Goal: Communication & Community: Answer question/provide support

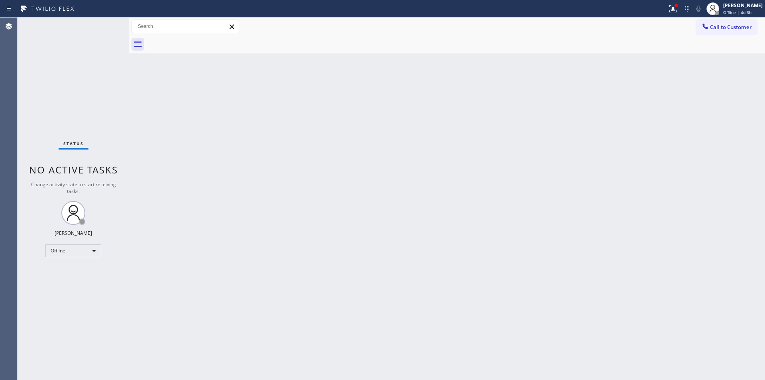
click at [732, 26] on span "Call to Customer" at bounding box center [731, 27] width 42 height 7
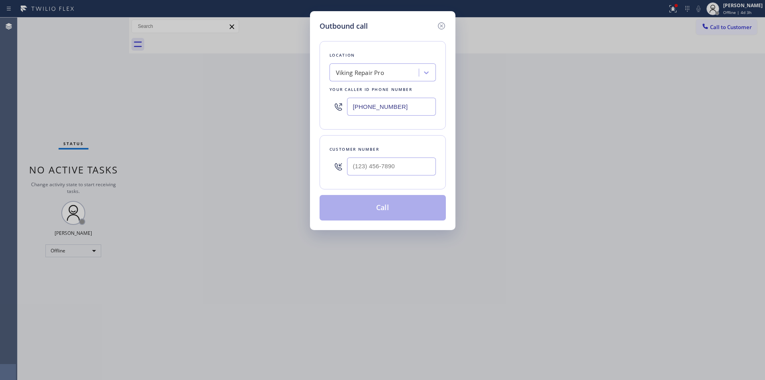
drag, startPoint x: 405, startPoint y: 107, endPoint x: 297, endPoint y: 103, distance: 108.1
click at [297, 103] on div "Outbound call Location Viking Repair Pro Your caller id phone number [PHONE_NUM…" at bounding box center [382, 190] width 765 height 380
paste input "text"
type input "[PHONE_NUMBER]"
click at [413, 168] on input "(___) ___-____" at bounding box center [391, 166] width 89 height 18
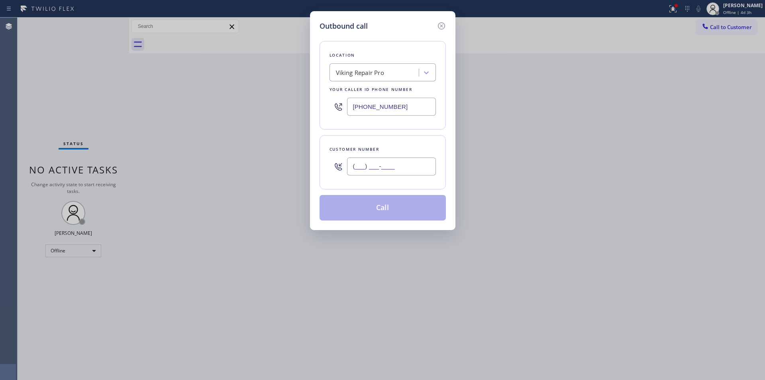
drag, startPoint x: 415, startPoint y: 168, endPoint x: 290, endPoint y: 168, distance: 124.7
click at [290, 168] on div "Outbound call Location Viking Repair Pro Your caller id phone number [PHONE_NUM…" at bounding box center [382, 190] width 765 height 380
paste input "818) 259-5579"
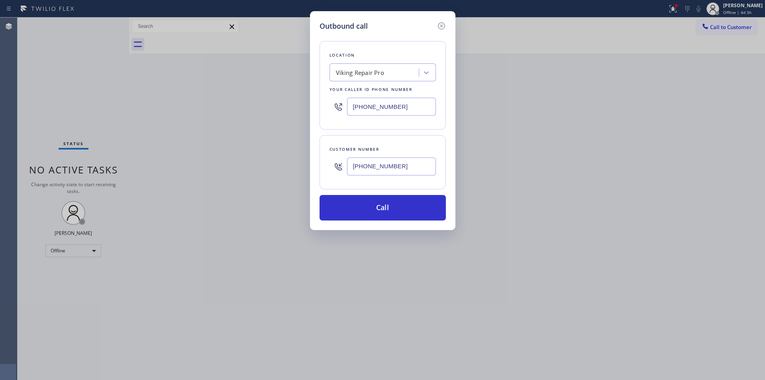
type input "[PHONE_NUMBER]"
click at [542, 187] on div "Outbound call Location Viking Repair Pro Your caller id phone number [PHONE_NUM…" at bounding box center [382, 190] width 765 height 380
drag, startPoint x: 404, startPoint y: 107, endPoint x: 223, endPoint y: 104, distance: 181.0
click at [223, 104] on div "Outbound call Location Viking Repair Pro Your caller id phone number [PHONE_NUM…" at bounding box center [382, 190] width 765 height 380
paste input "425) 689-7046"
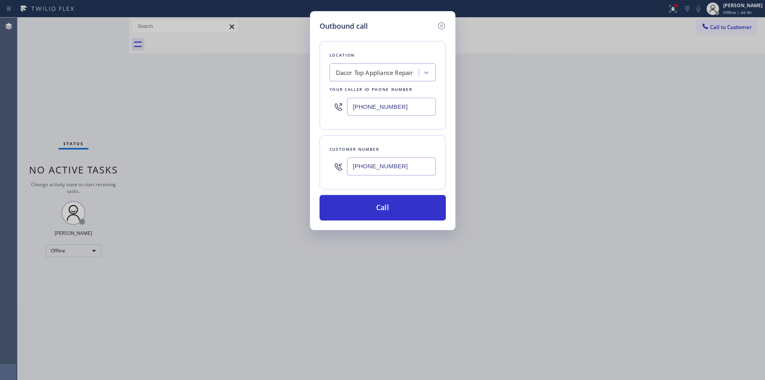
type input "[PHONE_NUMBER]"
click at [403, 165] on input "[PHONE_NUMBER]" at bounding box center [391, 166] width 89 height 18
drag, startPoint x: 403, startPoint y: 165, endPoint x: 254, endPoint y: 165, distance: 149.1
click at [254, 165] on div "Outbound call Location Dacor Top Appliance Repair Your caller id phone number […" at bounding box center [382, 190] width 765 height 380
paste input "203) 809-909"
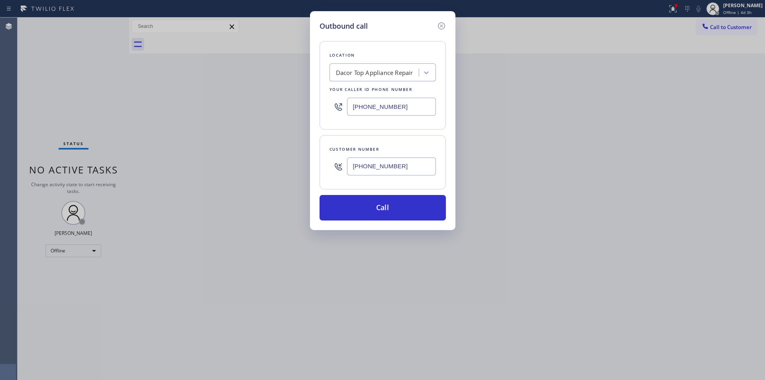
type input "[PHONE_NUMBER]"
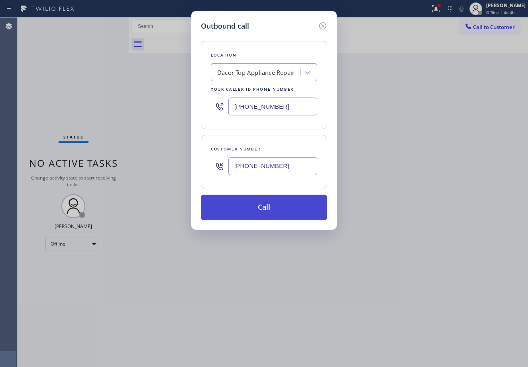
click at [263, 208] on button "Call" at bounding box center [264, 208] width 126 height 26
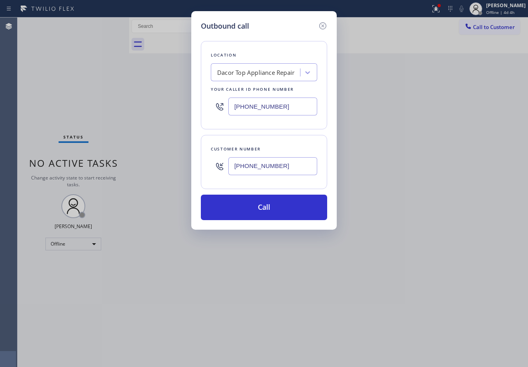
drag, startPoint x: 284, startPoint y: 23, endPoint x: 336, endPoint y: 22, distance: 51.4
click at [336, 22] on div "Outbound call Location Dacor Top Appliance Repair Your caller id phone number […" at bounding box center [263, 120] width 145 height 219
click at [81, 251] on div "Outbound call Location Dacor Top Appliance Repair Your caller id phone number […" at bounding box center [264, 183] width 528 height 367
click at [323, 27] on icon at bounding box center [323, 26] width 10 height 10
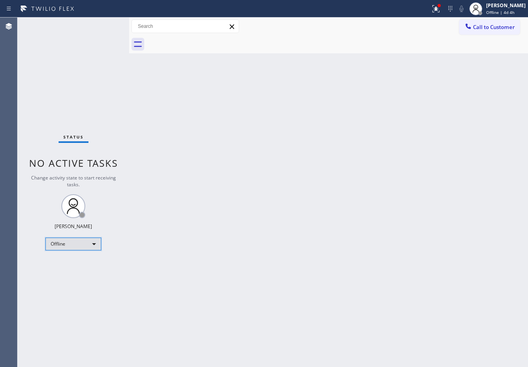
click at [87, 244] on div "Offline" at bounding box center [73, 244] width 56 height 13
click at [229, 221] on div at bounding box center [264, 183] width 528 height 367
click at [91, 245] on div "Offline" at bounding box center [73, 244] width 56 height 13
click at [84, 275] on li "Unavailable" at bounding box center [73, 276] width 54 height 10
click at [498, 30] on span "Call to Customer" at bounding box center [494, 27] width 42 height 7
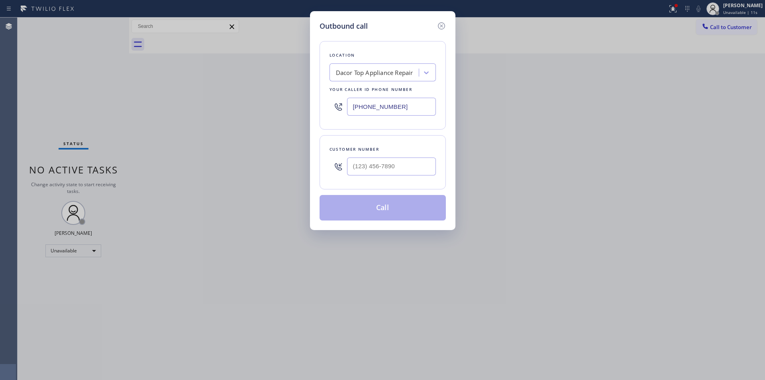
drag, startPoint x: 423, startPoint y: 106, endPoint x: 223, endPoint y: 100, distance: 199.8
click at [223, 100] on div "Outbound call Location Dacor Top Appliance Repair Your caller id phone number […" at bounding box center [382, 190] width 765 height 380
paste input "text"
type input "[PHONE_NUMBER]"
click at [371, 165] on input "(___) ___-____" at bounding box center [391, 166] width 89 height 18
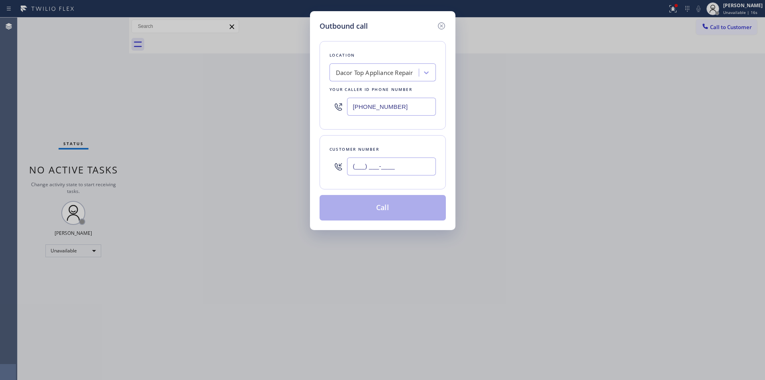
paste input "203) 809-9099"
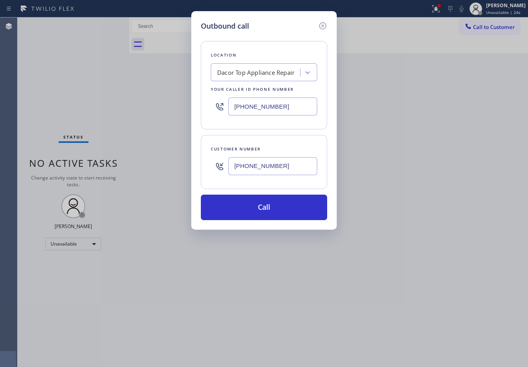
type input "[PHONE_NUMBER]"
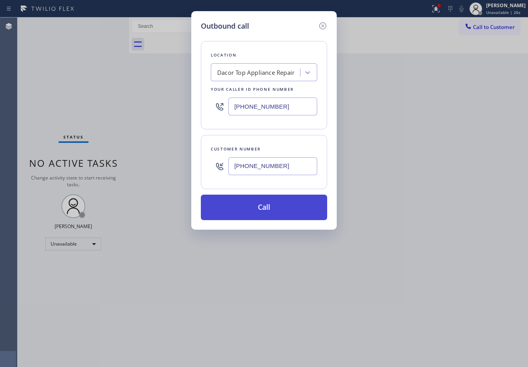
click at [285, 207] on button "Call" at bounding box center [264, 208] width 126 height 26
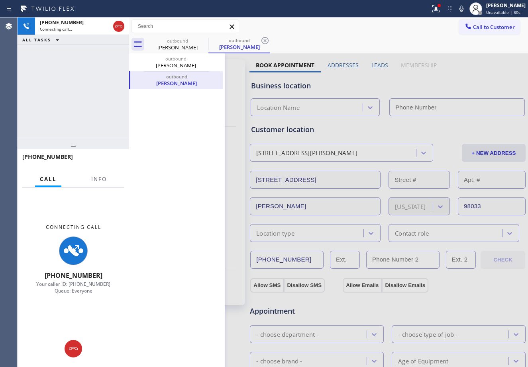
type input "[PHONE_NUMBER]"
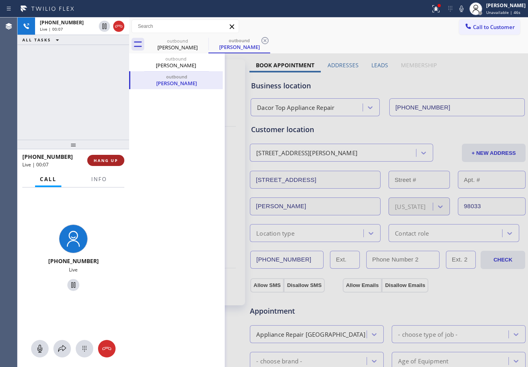
click at [116, 163] on span "HANG UP" at bounding box center [106, 161] width 24 height 6
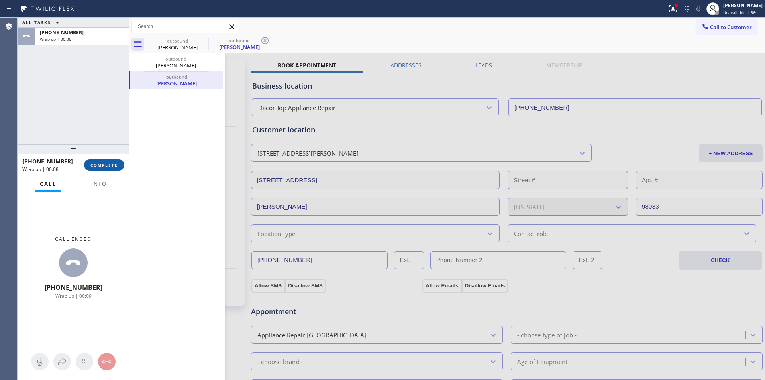
click at [105, 167] on span "COMPLETE" at bounding box center [104, 165] width 28 height 6
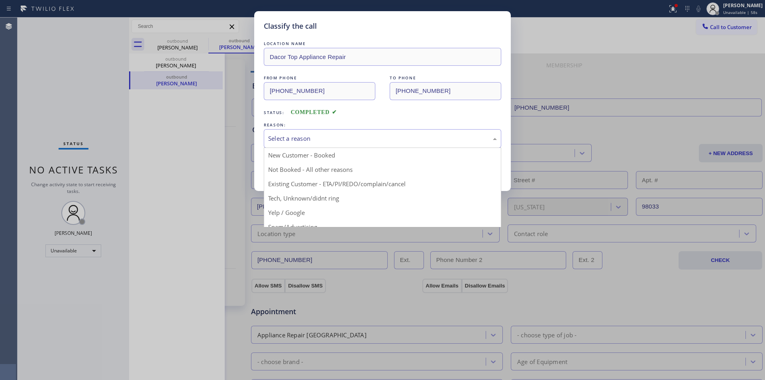
click at [345, 141] on div "Select a reason" at bounding box center [382, 138] width 229 height 9
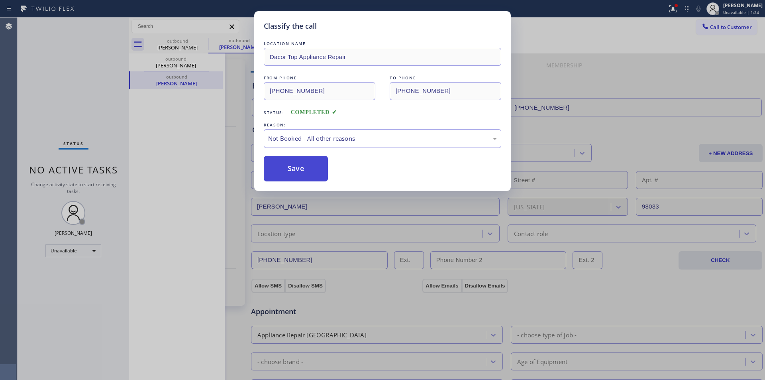
click at [308, 167] on button "Save" at bounding box center [296, 169] width 64 height 26
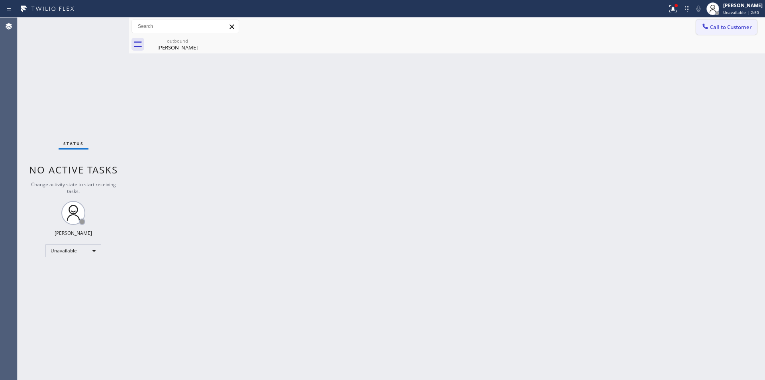
click at [709, 25] on icon at bounding box center [705, 26] width 8 height 8
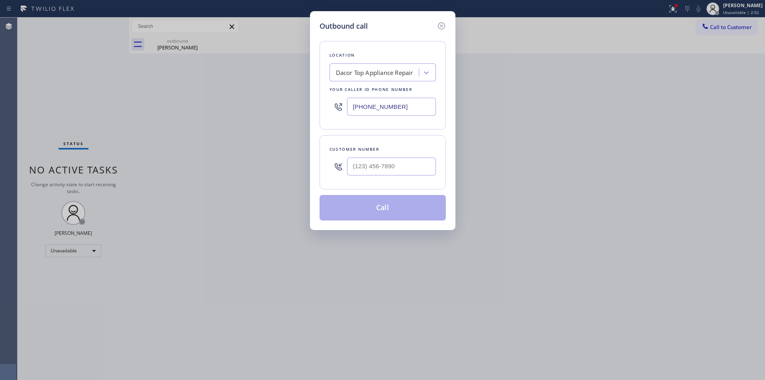
drag, startPoint x: 409, startPoint y: 108, endPoint x: 277, endPoint y: 104, distance: 132.0
click at [277, 104] on div "Outbound call Location Dacor Top Appliance Repair Your caller id phone number […" at bounding box center [382, 190] width 765 height 380
paste input "213) 486-3234"
type input "[PHONE_NUMBER]"
drag, startPoint x: 411, startPoint y: 167, endPoint x: 281, endPoint y: 166, distance: 129.9
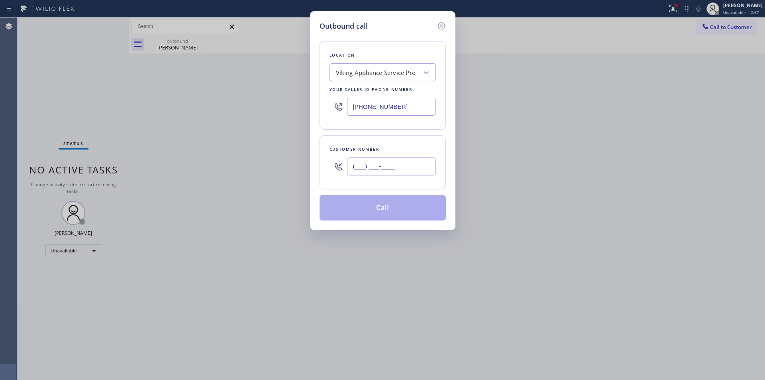
click at [281, 166] on div "Outbound call Location Viking Appliance Service Pro Your caller id phone number…" at bounding box center [382, 190] width 765 height 380
paste input "619) 855-0933"
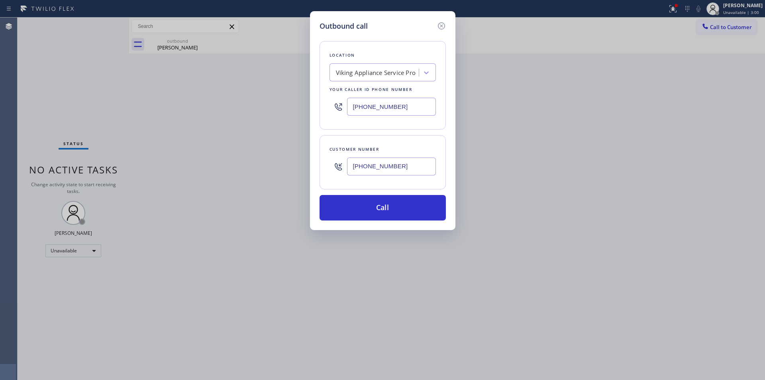
type input "[PHONE_NUMBER]"
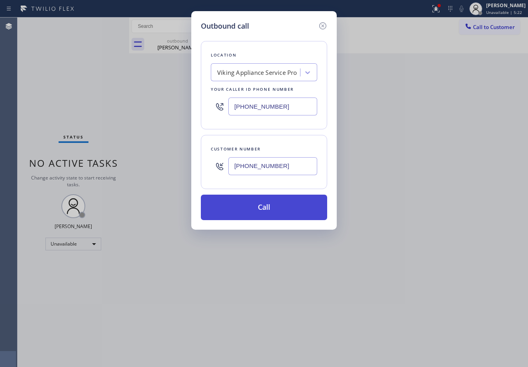
click at [271, 205] on button "Call" at bounding box center [264, 208] width 126 height 26
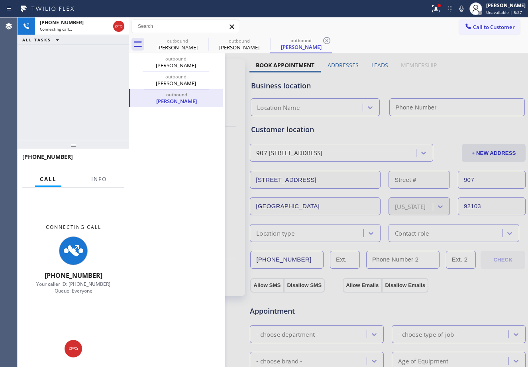
type input "[PHONE_NUMBER]"
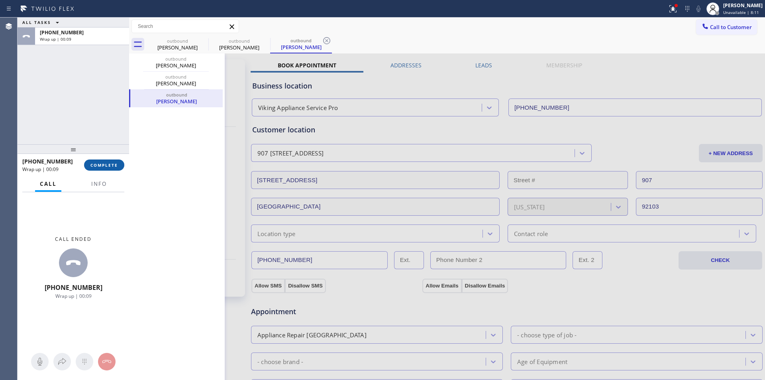
click at [96, 164] on span "COMPLETE" at bounding box center [104, 165] width 28 height 6
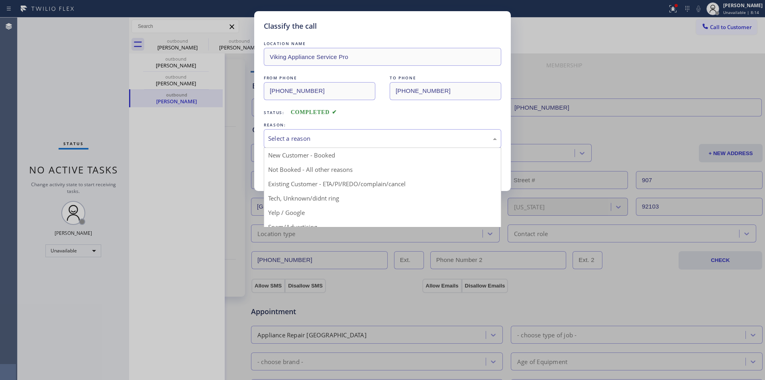
click at [358, 133] on div "Select a reason" at bounding box center [383, 138] width 238 height 19
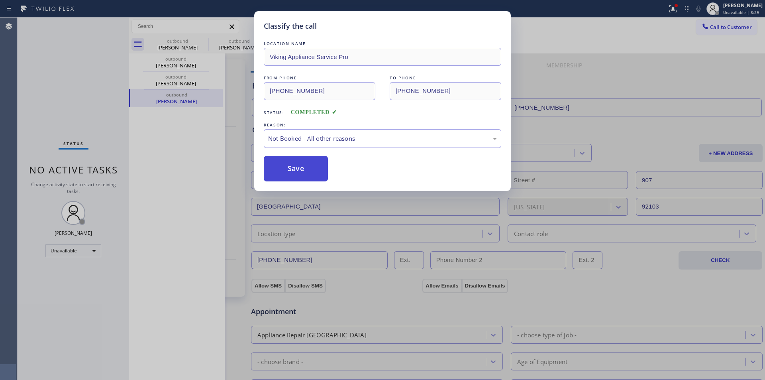
click at [316, 168] on button "Save" at bounding box center [296, 169] width 64 height 26
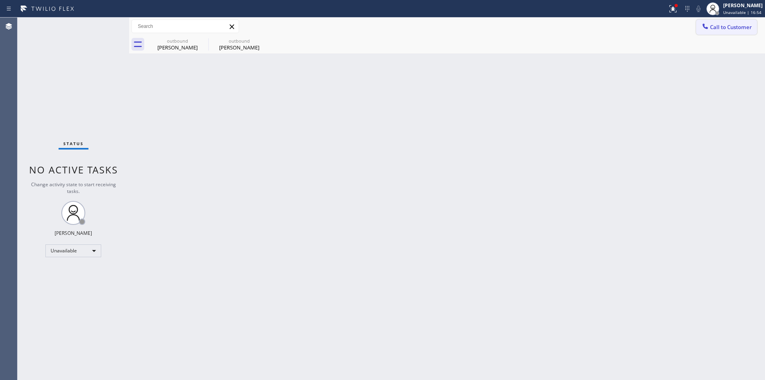
click at [742, 24] on span "Call to Customer" at bounding box center [731, 27] width 42 height 7
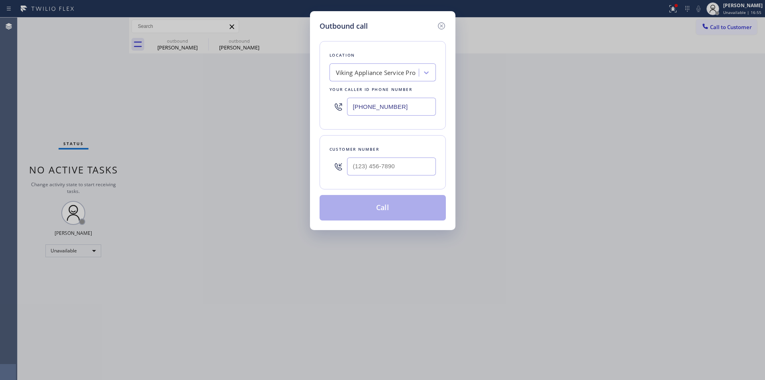
drag, startPoint x: 404, startPoint y: 108, endPoint x: 233, endPoint y: 96, distance: 171.4
click at [233, 96] on div "Outbound call Location Viking Appliance Service Pro Your caller id phone number…" at bounding box center [382, 190] width 765 height 380
paste input "877) 777-0796"
type input "[PHONE_NUMBER]"
drag, startPoint x: 402, startPoint y: 168, endPoint x: 286, endPoint y: 170, distance: 116.0
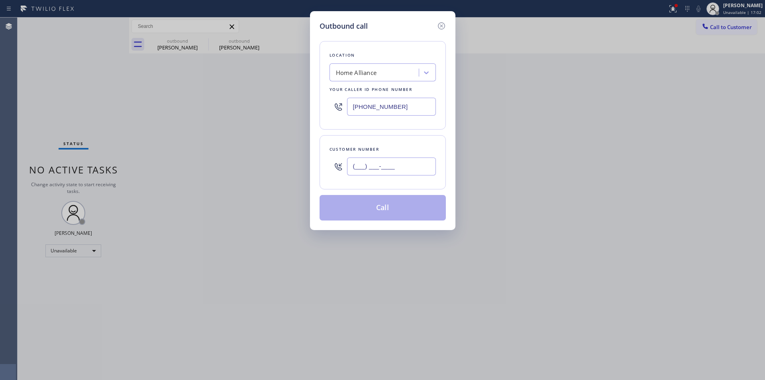
click at [286, 170] on div "Outbound call Location Home Alliance Your caller id phone number [PHONE_NUMBER]…" at bounding box center [382, 190] width 765 height 380
drag, startPoint x: 353, startPoint y: 166, endPoint x: 411, endPoint y: 166, distance: 58.6
click at [411, 166] on input "(___) ___-____" at bounding box center [391, 166] width 89 height 18
paste input "612) 735-4479"
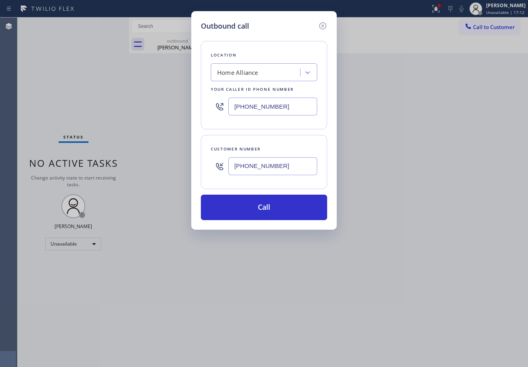
type input "[PHONE_NUMBER]"
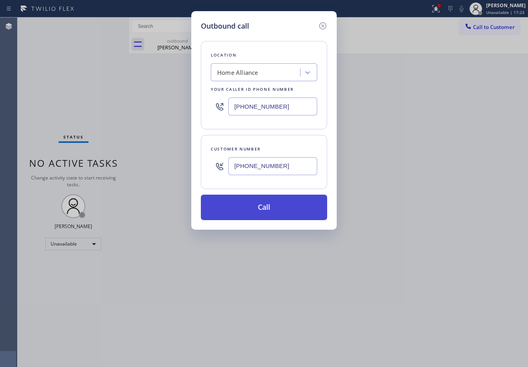
click at [261, 209] on button "Call" at bounding box center [264, 208] width 126 height 26
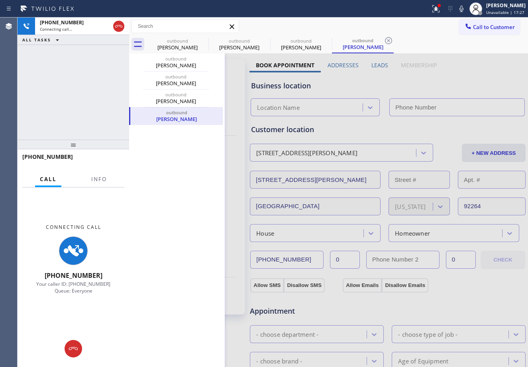
type input "[PHONE_NUMBER]"
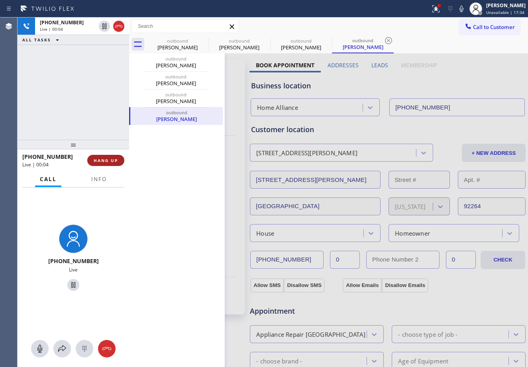
click at [108, 162] on span "HANG UP" at bounding box center [106, 161] width 24 height 6
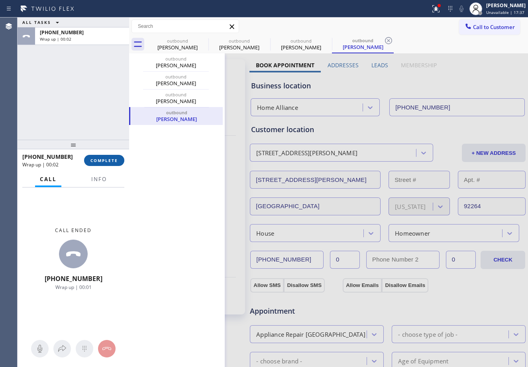
click at [107, 162] on span "COMPLETE" at bounding box center [104, 161] width 28 height 6
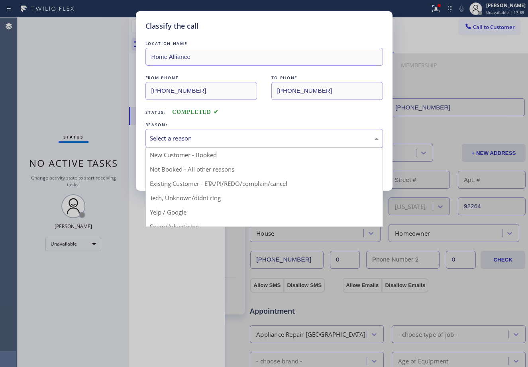
click at [241, 145] on div "Select a reason" at bounding box center [264, 138] width 238 height 19
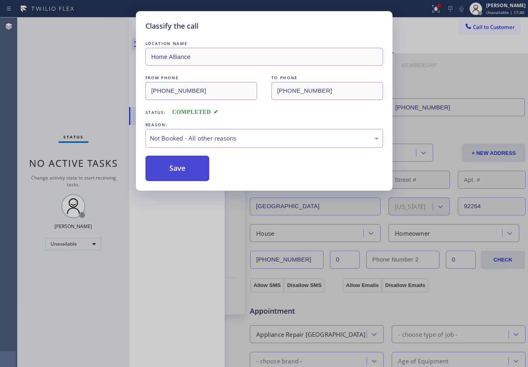
click at [183, 171] on button "Save" at bounding box center [177, 169] width 64 height 26
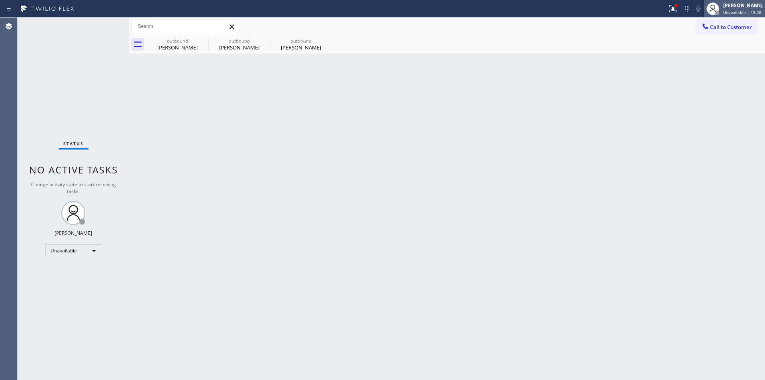
click at [715, 11] on div at bounding box center [718, 13] width 6 height 6
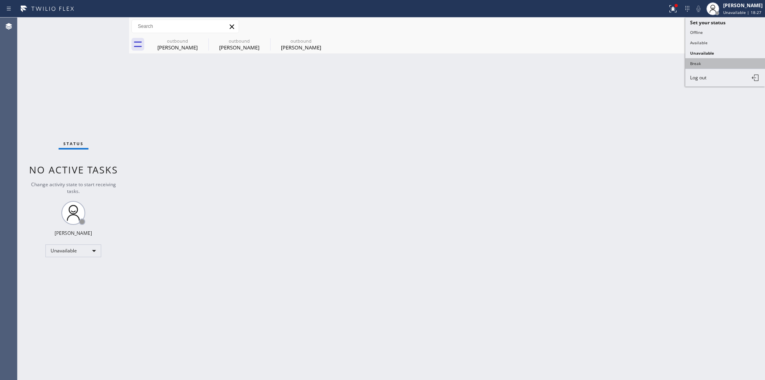
click at [704, 67] on button "Break" at bounding box center [726, 63] width 80 height 10
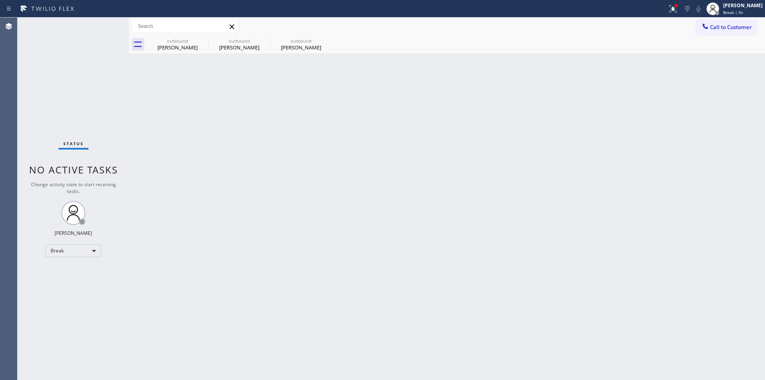
click at [570, 248] on div "Back to Dashboard Change Sender ID Customers Technicians Select a contact Outbo…" at bounding box center [447, 199] width 636 height 362
click at [70, 254] on div "Break" at bounding box center [73, 250] width 56 height 13
click at [75, 284] on li "Unavailable" at bounding box center [73, 282] width 54 height 10
click at [732, 25] on span "Call to Customer" at bounding box center [731, 27] width 42 height 7
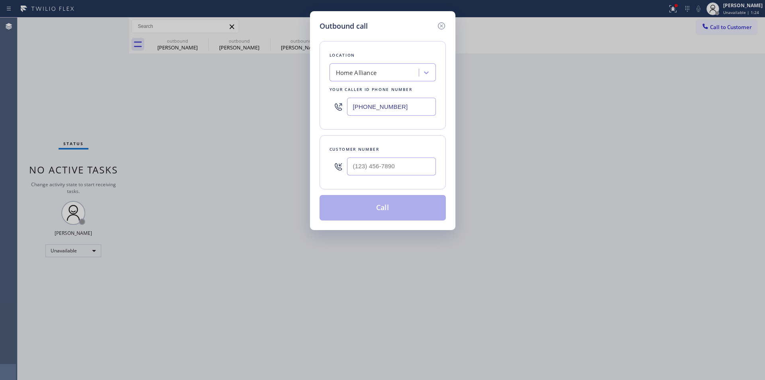
drag, startPoint x: 397, startPoint y: 106, endPoint x: 317, endPoint y: 104, distance: 80.1
click at [317, 104] on div "Outbound call Location Home Alliance Your caller id phone number [PHONE_NUMBER]…" at bounding box center [382, 120] width 145 height 219
paste input "55) 731-4952"
type input "[PHONE_NUMBER]"
click at [408, 160] on input "(___) ___-____" at bounding box center [391, 166] width 89 height 18
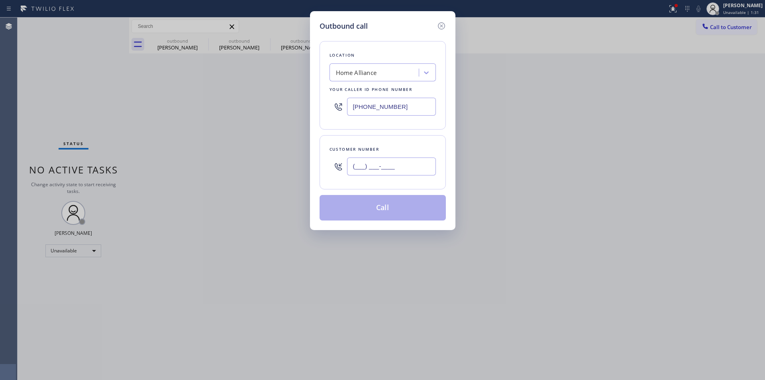
paste input "760) 668-6028"
type input "[PHONE_NUMBER]"
click at [402, 110] on input "[PHONE_NUMBER]" at bounding box center [391, 107] width 89 height 18
click at [408, 108] on input "[PHONE_NUMBER]" at bounding box center [391, 107] width 89 height 18
drag, startPoint x: 409, startPoint y: 108, endPoint x: 314, endPoint y: 106, distance: 94.9
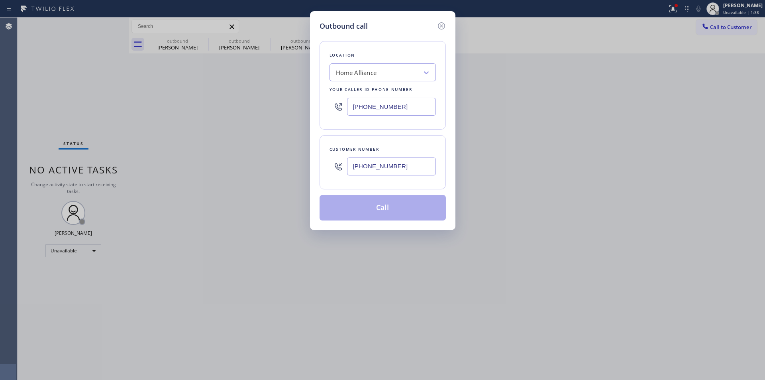
click at [314, 106] on div "Outbound call Location Home Alliance Your caller id phone number [PHONE_NUMBER]…" at bounding box center [382, 120] width 145 height 219
paste input "text"
type input "[PHONE_NUMBER]"
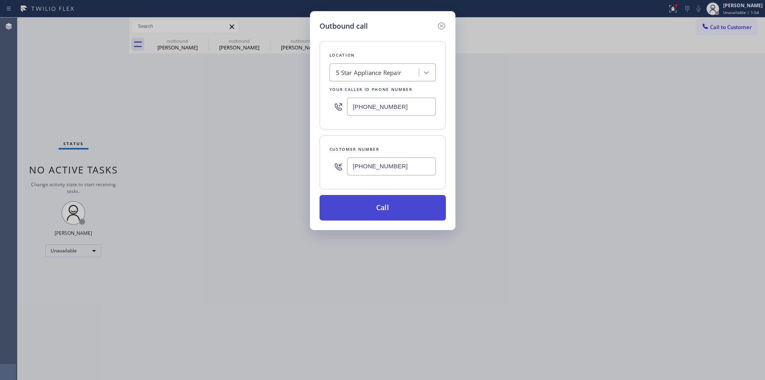
click at [389, 204] on button "Call" at bounding box center [383, 208] width 126 height 26
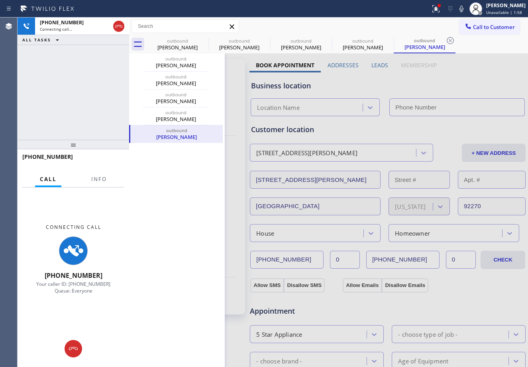
type input "[PHONE_NUMBER]"
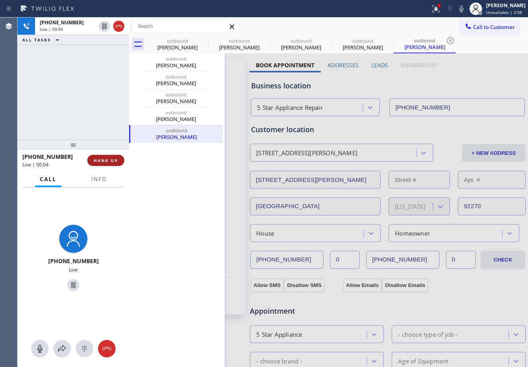
click at [112, 161] on span "HANG UP" at bounding box center [106, 161] width 24 height 6
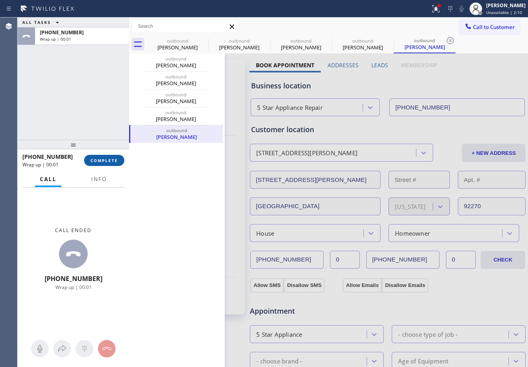
click at [105, 163] on span "COMPLETE" at bounding box center [104, 161] width 28 height 6
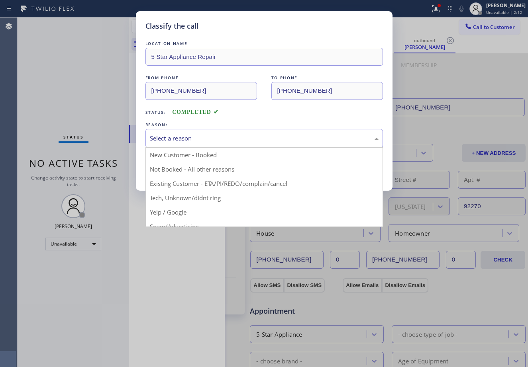
click at [284, 140] on div "Select a reason" at bounding box center [264, 138] width 229 height 9
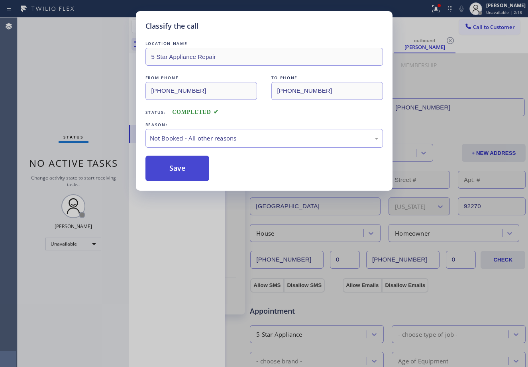
click at [195, 169] on button "Save" at bounding box center [177, 169] width 64 height 26
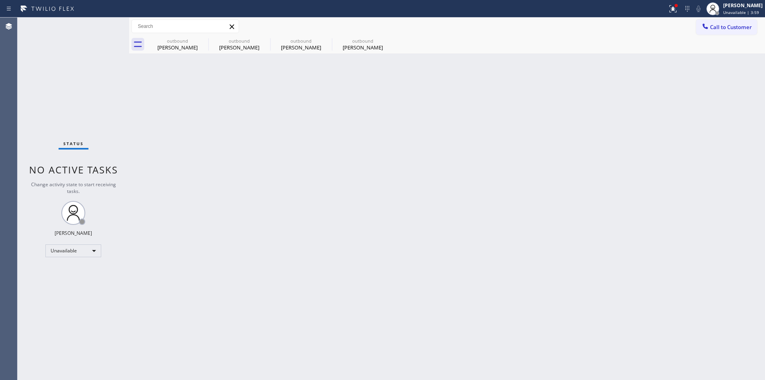
click at [734, 27] on span "Call to Customer" at bounding box center [731, 27] width 42 height 7
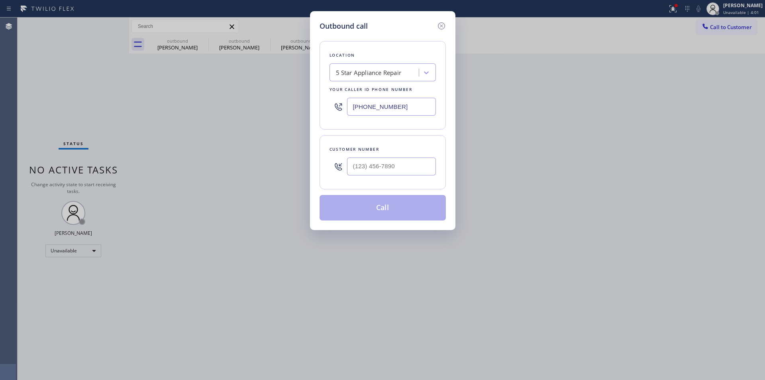
drag, startPoint x: 407, startPoint y: 109, endPoint x: 300, endPoint y: 108, distance: 107.2
click at [300, 108] on div "Outbound call Location 5 Star Appliance Repair Your caller id phone number [PHO…" at bounding box center [382, 190] width 765 height 380
paste input "920-0815"
type input "[PHONE_NUMBER]"
click at [407, 168] on input "text" at bounding box center [391, 166] width 89 height 18
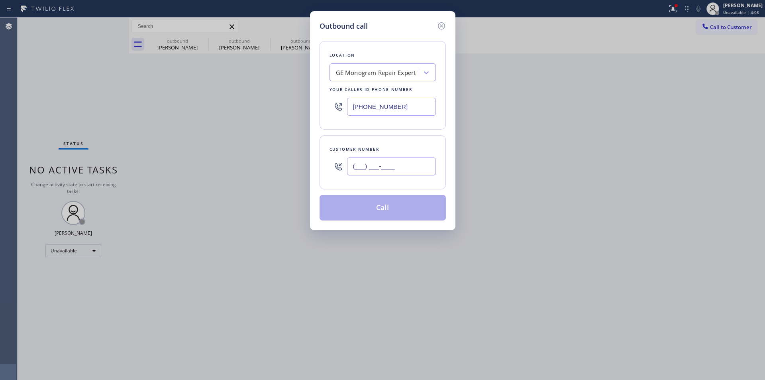
paste input "442) 340-6980"
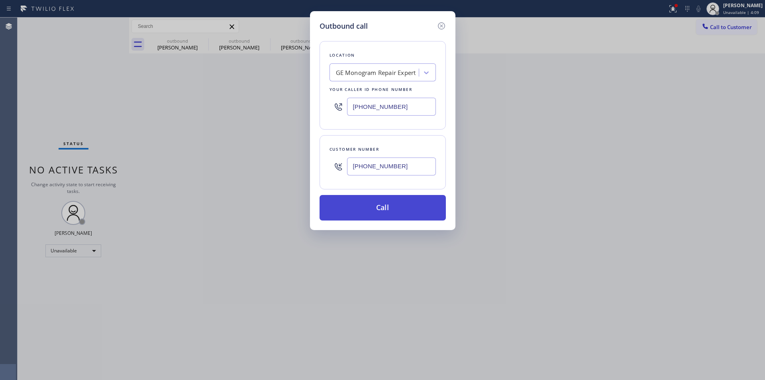
type input "[PHONE_NUMBER]"
click at [411, 210] on button "Call" at bounding box center [383, 208] width 126 height 26
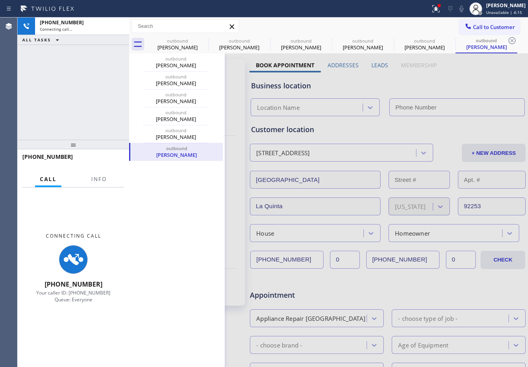
type input "[PHONE_NUMBER]"
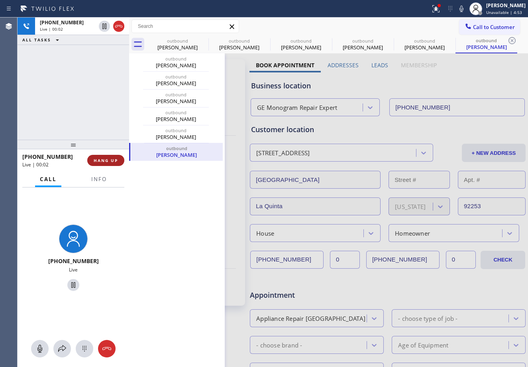
click at [102, 157] on button "HANG UP" at bounding box center [105, 160] width 37 height 11
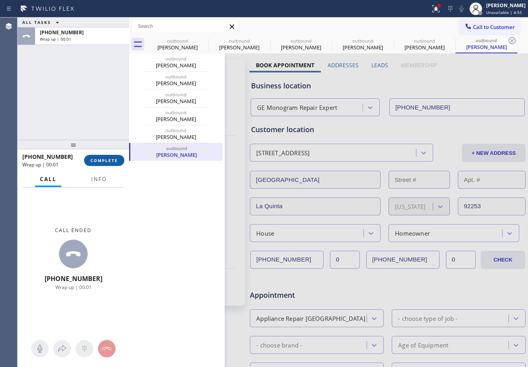
click at [104, 159] on span "COMPLETE" at bounding box center [104, 161] width 28 height 6
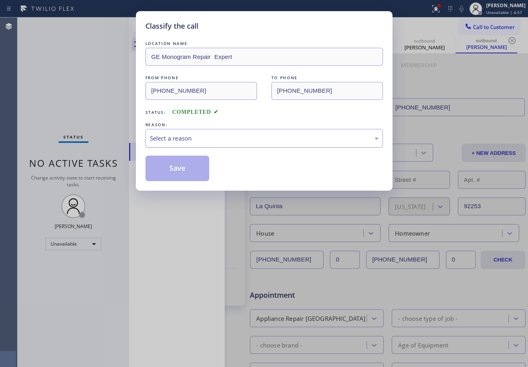
click at [222, 133] on div "Select a reason" at bounding box center [264, 138] width 238 height 19
click at [169, 164] on button "Save" at bounding box center [177, 169] width 64 height 26
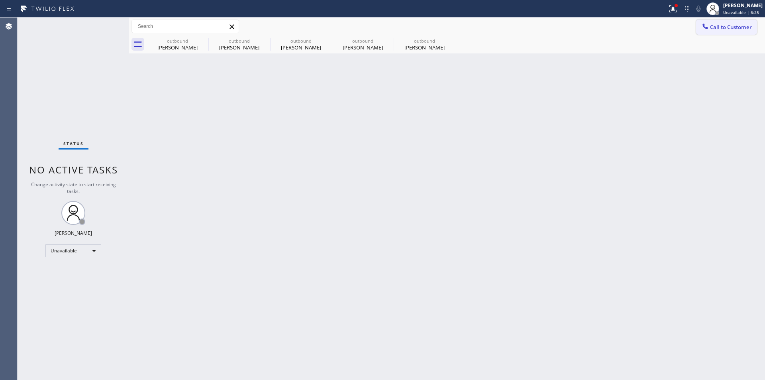
click at [734, 27] on span "Call to Customer" at bounding box center [731, 27] width 42 height 7
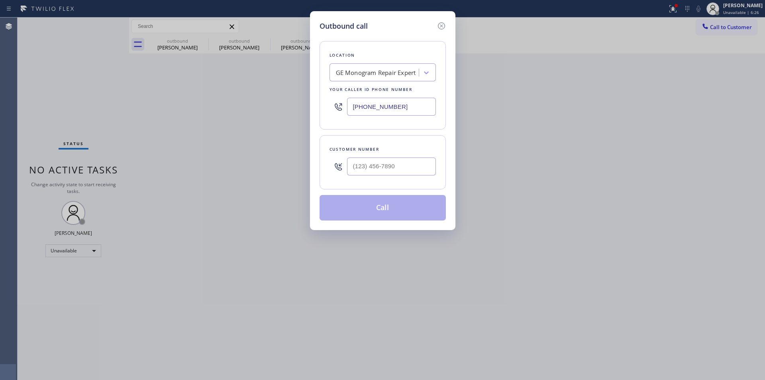
drag, startPoint x: 409, startPoint y: 104, endPoint x: 285, endPoint y: 104, distance: 124.0
click at [285, 104] on div "Outbound call Location GE Monogram Repair Expert Your caller id phone number [P…" at bounding box center [382, 190] width 765 height 380
paste input "731-4952"
type input "[PHONE_NUMBER]"
click at [407, 167] on input "(___) ___-____" at bounding box center [391, 166] width 89 height 18
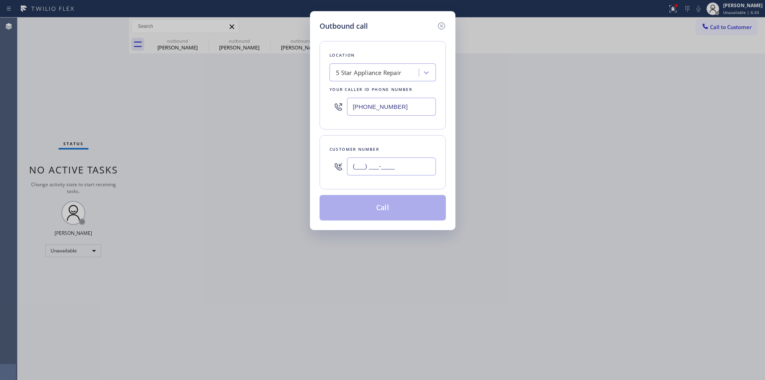
paste input "314) 308-6177"
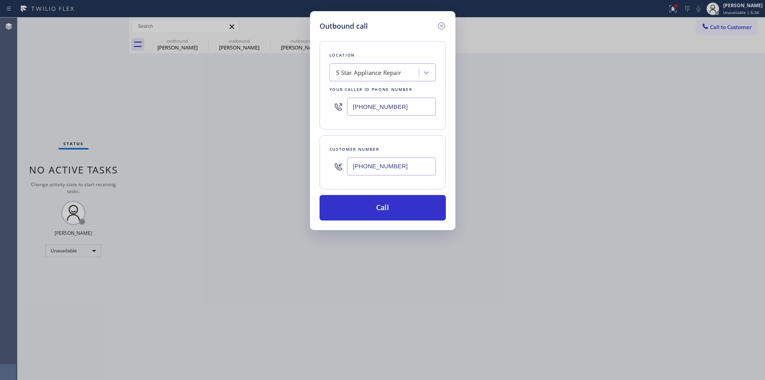
type input "[PHONE_NUMBER]"
click at [371, 208] on button "Call" at bounding box center [383, 208] width 126 height 26
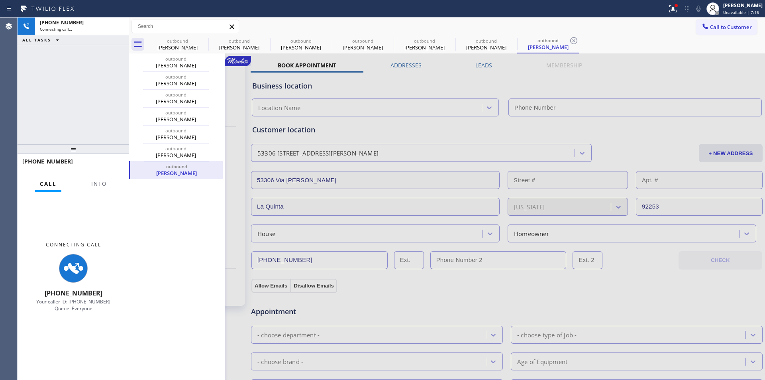
type input "[PHONE_NUMBER]"
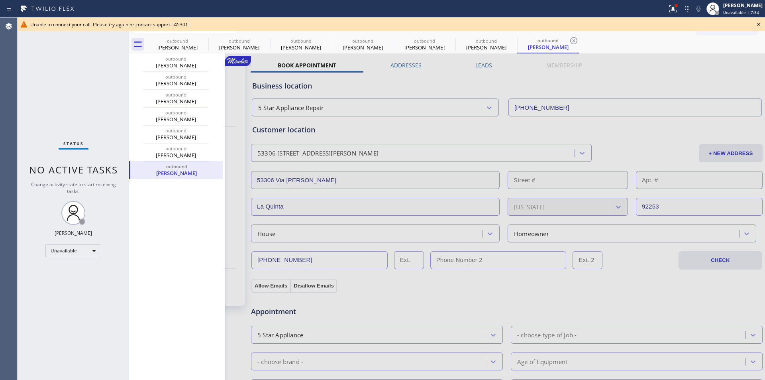
click at [138, 224] on div "outbound [PERSON_NAME] outbound [PERSON_NAME] outbound [PERSON_NAME] outbound […" at bounding box center [177, 321] width 96 height 536
click at [759, 23] on icon at bounding box center [759, 25] width 10 height 10
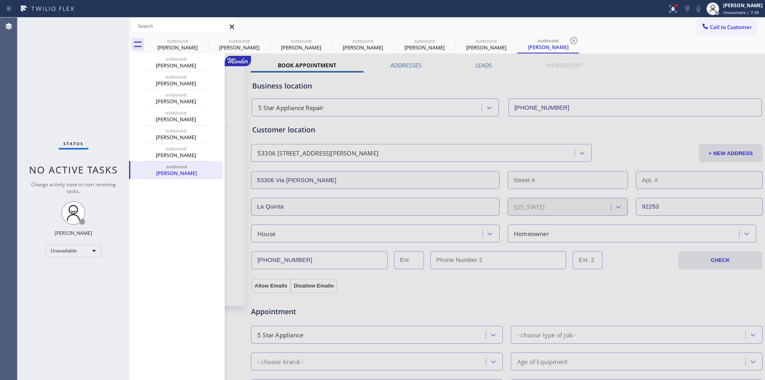
click at [199, 222] on div "outbound [PERSON_NAME] outbound [PERSON_NAME] outbound [PERSON_NAME] outbound […" at bounding box center [177, 321] width 96 height 536
click at [711, 31] on button "Call to Customer" at bounding box center [726, 27] width 61 height 15
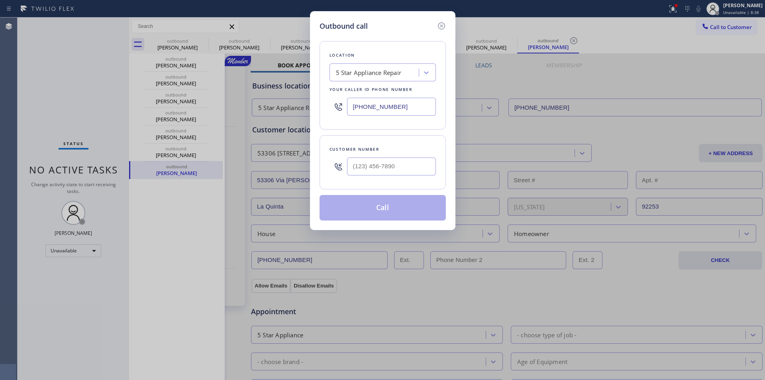
drag, startPoint x: 395, startPoint y: 106, endPoint x: 300, endPoint y: 100, distance: 95.4
click at [300, 100] on div "Outbound call Location 5 Star Appliance Repair Your caller id phone number [PHO…" at bounding box center [382, 190] width 765 height 380
paste input "754) 212-874"
type input "[PHONE_NUMBER]"
click at [404, 169] on input "(___) ___-____" at bounding box center [391, 166] width 89 height 18
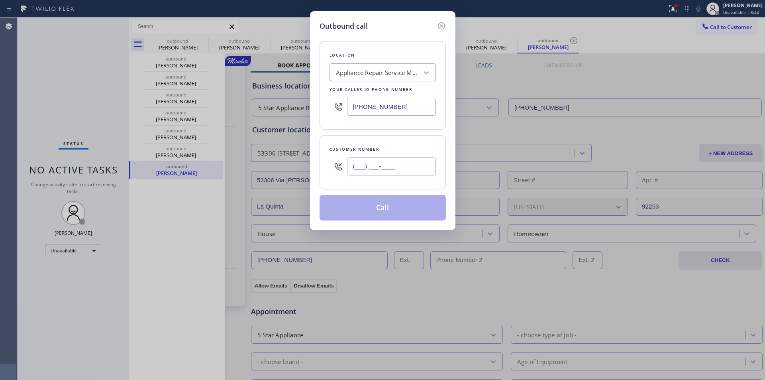
paste input "954) 478-3656"
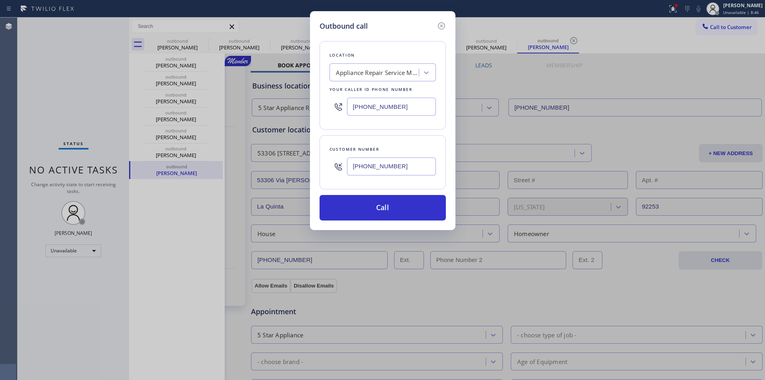
type input "[PHONE_NUMBER]"
click at [371, 202] on button "Call" at bounding box center [383, 208] width 126 height 26
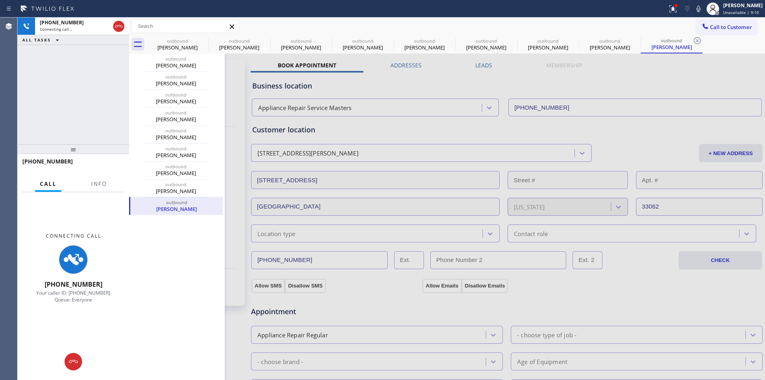
type input "[PHONE_NUMBER]"
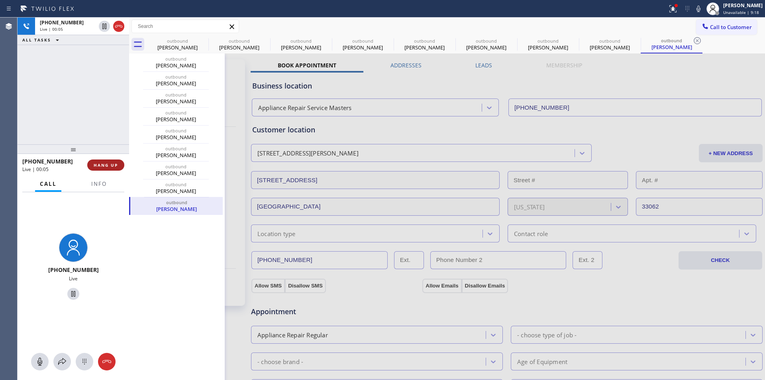
click at [107, 167] on span "HANG UP" at bounding box center [106, 165] width 24 height 6
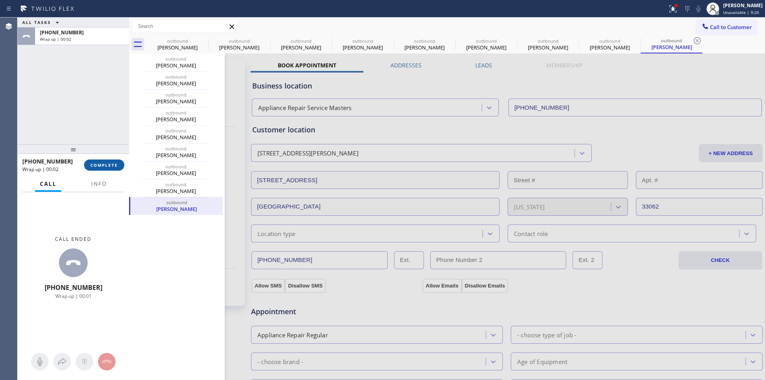
click at [101, 170] on button "COMPLETE" at bounding box center [104, 164] width 40 height 11
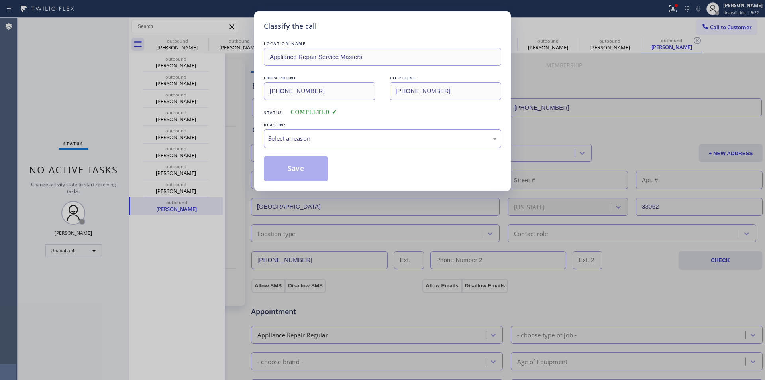
click at [338, 145] on div "Select a reason" at bounding box center [383, 138] width 238 height 19
click at [283, 171] on button "Save" at bounding box center [296, 169] width 64 height 26
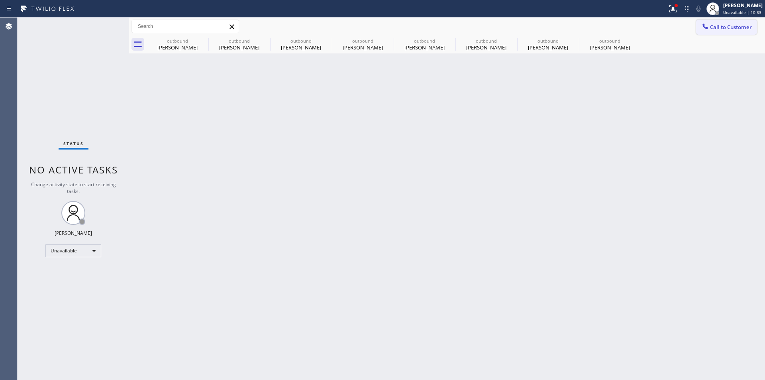
click at [725, 23] on button "Call to Customer" at bounding box center [726, 27] width 61 height 15
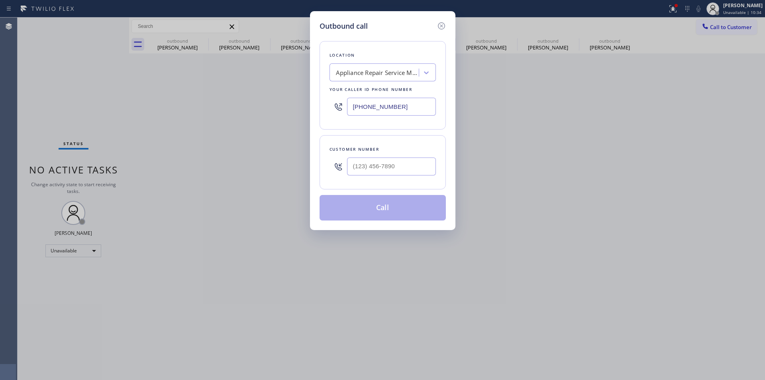
drag, startPoint x: 418, startPoint y: 105, endPoint x: 288, endPoint y: 114, distance: 130.2
click at [288, 114] on div "Outbound call Location Appliance Repair Service Masters Your caller id phone nu…" at bounding box center [382, 190] width 765 height 380
paste input "949) 208-9899"
type input "[PHONE_NUMBER]"
click at [397, 169] on input "(___) ___-____" at bounding box center [391, 166] width 89 height 18
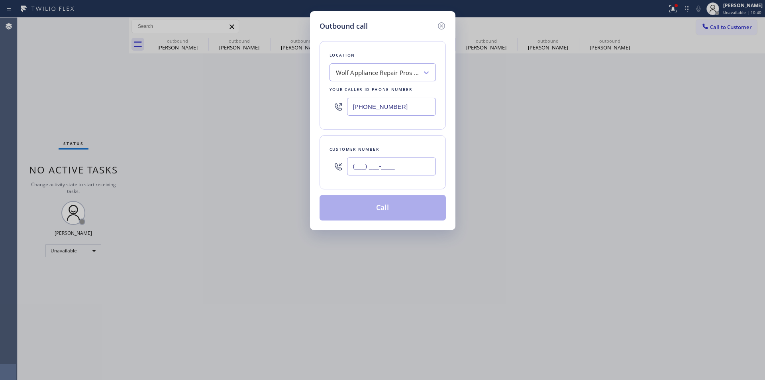
paste input "714) 342-1288"
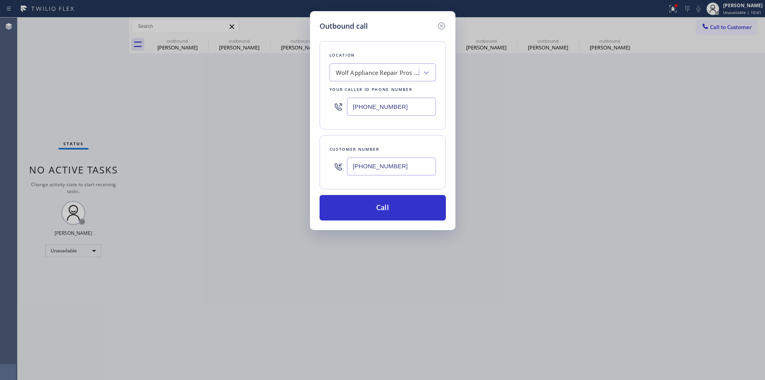
type input "[PHONE_NUMBER]"
click at [402, 211] on button "Call" at bounding box center [383, 208] width 126 height 26
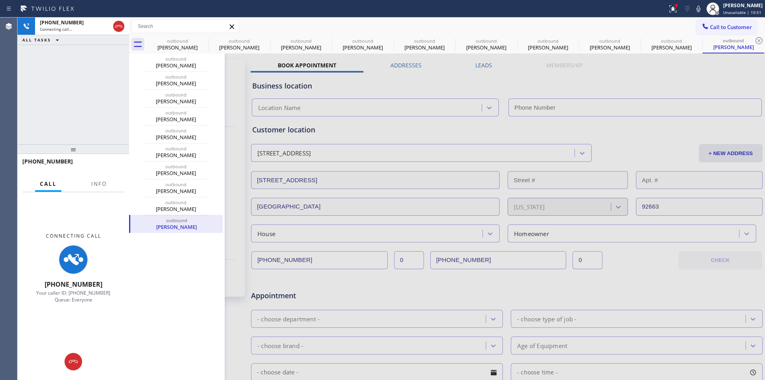
type input "[PHONE_NUMBER]"
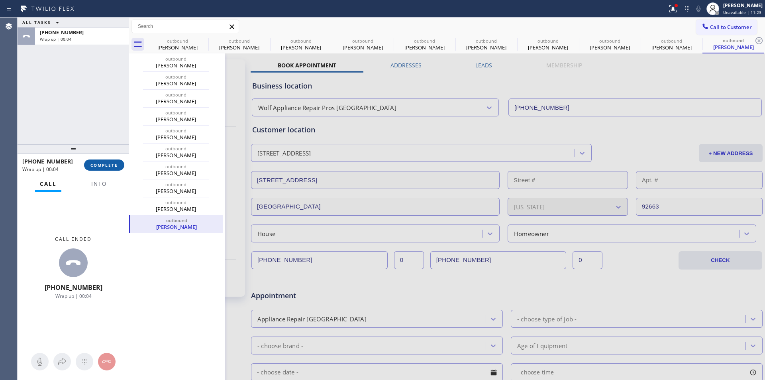
click at [113, 166] on span "COMPLETE" at bounding box center [104, 165] width 28 height 6
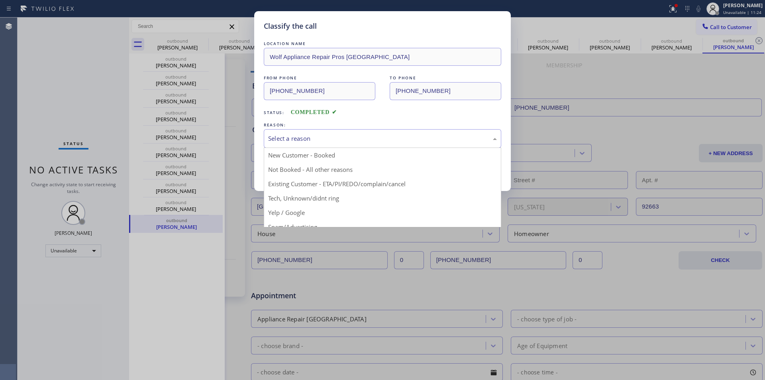
click at [473, 143] on div "Select a reason" at bounding box center [383, 138] width 238 height 19
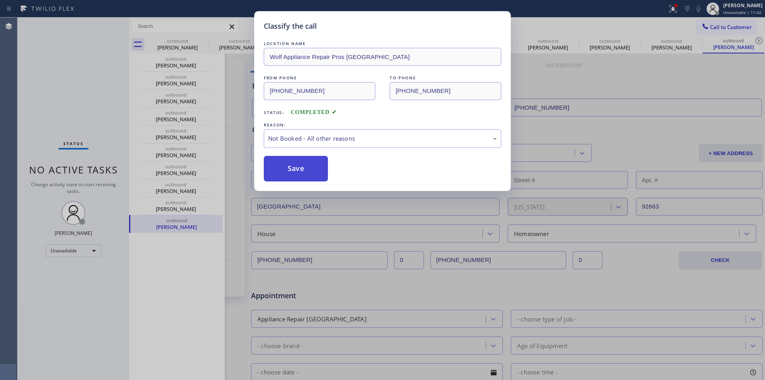
click at [301, 175] on button "Save" at bounding box center [296, 169] width 64 height 26
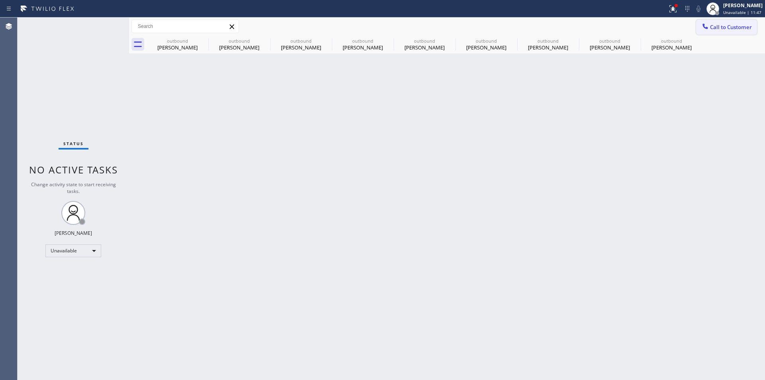
click at [736, 27] on span "Call to Customer" at bounding box center [731, 27] width 42 height 7
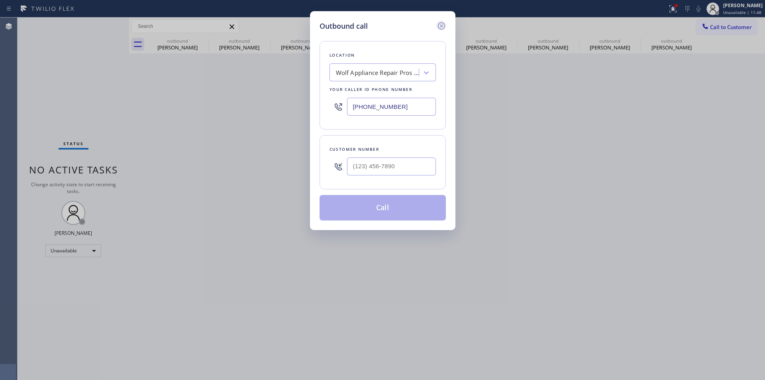
click at [441, 28] on icon at bounding box center [442, 26] width 10 height 10
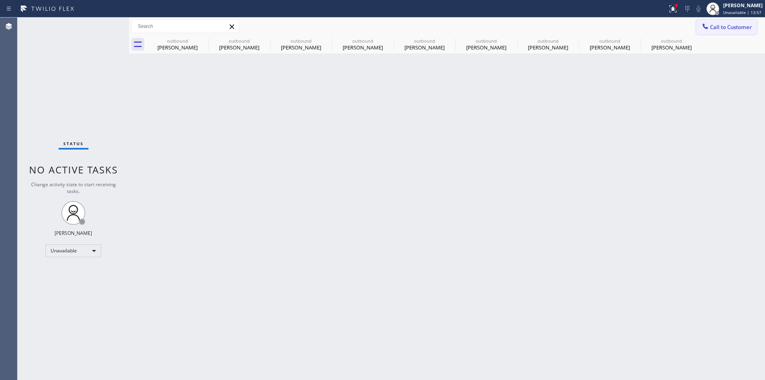
click at [725, 24] on span "Call to Customer" at bounding box center [731, 27] width 42 height 7
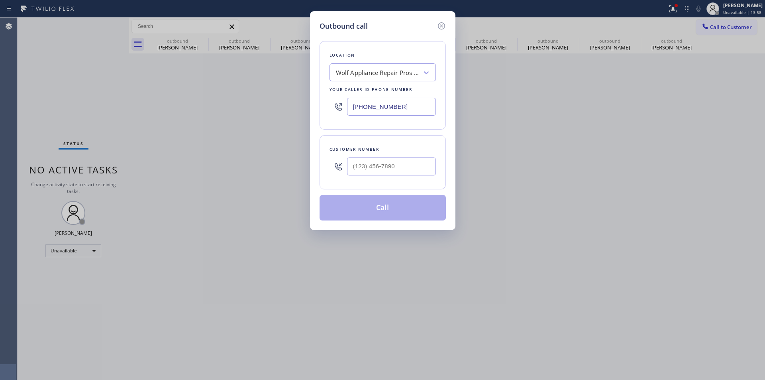
drag, startPoint x: 410, startPoint y: 110, endPoint x: 323, endPoint y: 110, distance: 86.9
click at [323, 110] on div "Location Wolf Appliance Repair Pros [GEOGRAPHIC_DATA] Your caller id phone numb…" at bounding box center [383, 85] width 126 height 88
paste input "718) 866-4818"
type input "[PHONE_NUMBER]"
click at [390, 167] on input "(___) ___-____" at bounding box center [391, 166] width 89 height 18
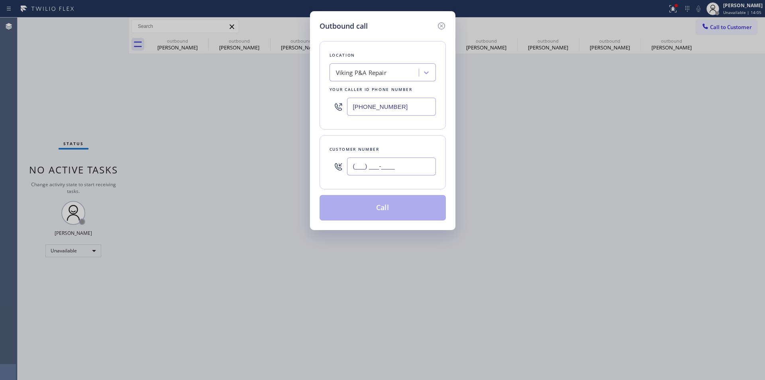
paste input "212) 663-5555"
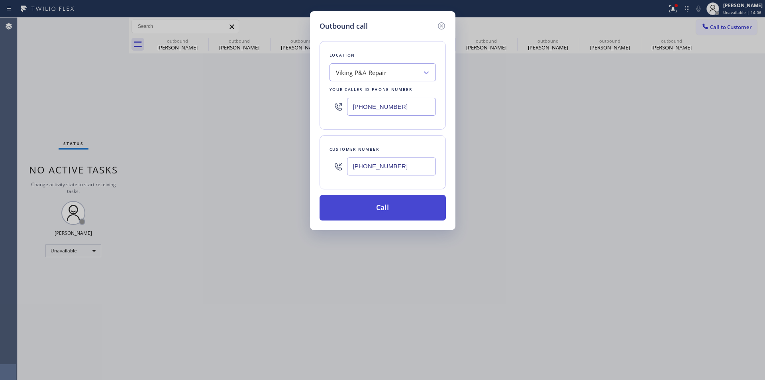
type input "[PHONE_NUMBER]"
click at [401, 205] on button "Call" at bounding box center [383, 208] width 126 height 26
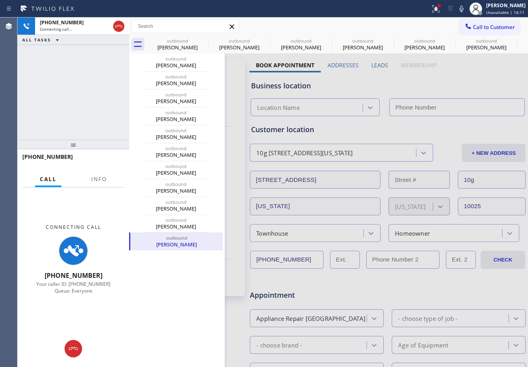
type input "[PHONE_NUMBER]"
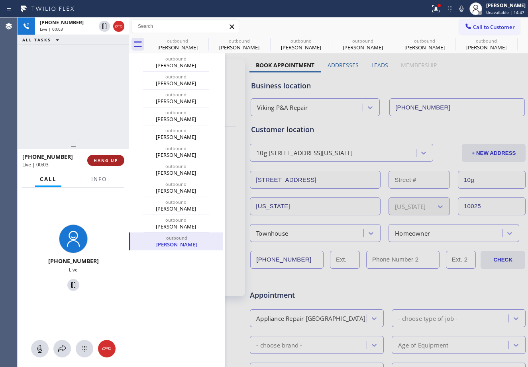
click at [106, 163] on span "HANG UP" at bounding box center [106, 161] width 24 height 6
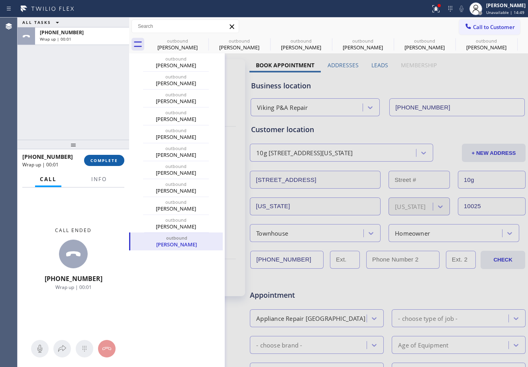
click at [108, 161] on span "COMPLETE" at bounding box center [104, 161] width 28 height 6
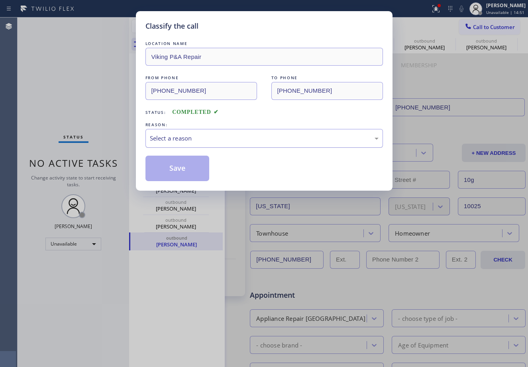
click at [236, 141] on div "Select a reason" at bounding box center [264, 138] width 229 height 9
click at [186, 166] on button "Save" at bounding box center [177, 169] width 64 height 26
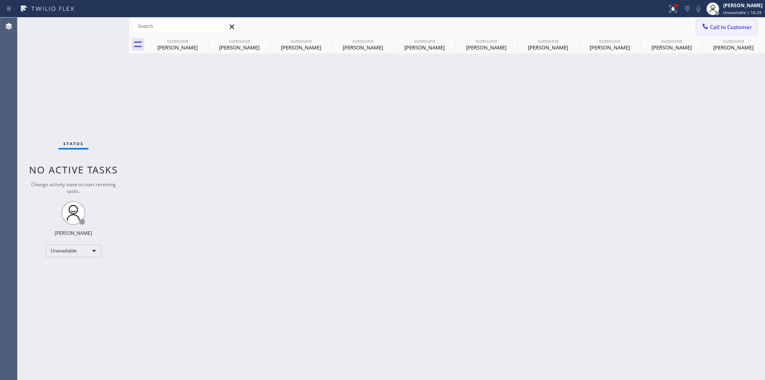
click at [730, 28] on span "Call to Customer" at bounding box center [731, 27] width 42 height 7
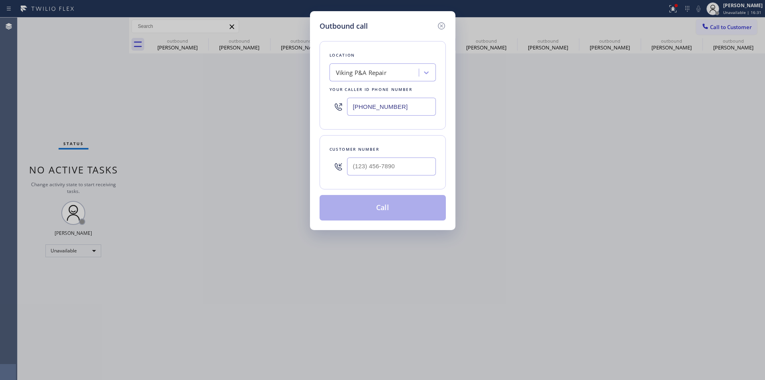
drag, startPoint x: 402, startPoint y: 106, endPoint x: 310, endPoint y: 98, distance: 92.1
click at [310, 98] on div "Outbound call Location Viking P&A Repair Your caller id phone number [PHONE_NUM…" at bounding box center [382, 120] width 145 height 219
paste input "925) 272-7737"
type input "[PHONE_NUMBER]"
click at [396, 166] on input "(___) ___-____" at bounding box center [391, 166] width 89 height 18
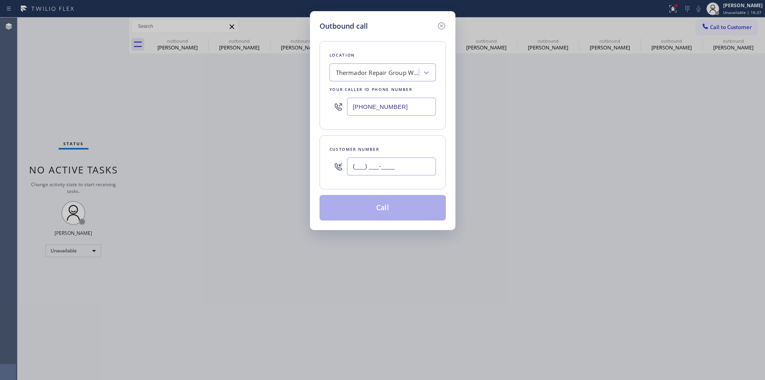
paste input "650) 454-0023"
type input "[PHONE_NUMBER]"
click at [387, 210] on button "Call" at bounding box center [383, 208] width 126 height 26
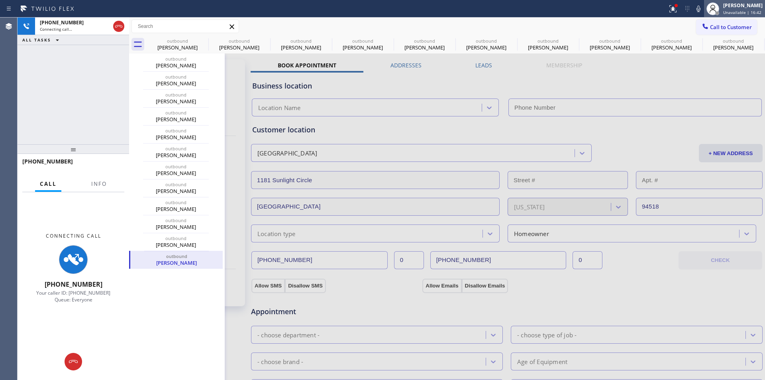
type input "[PHONE_NUMBER]"
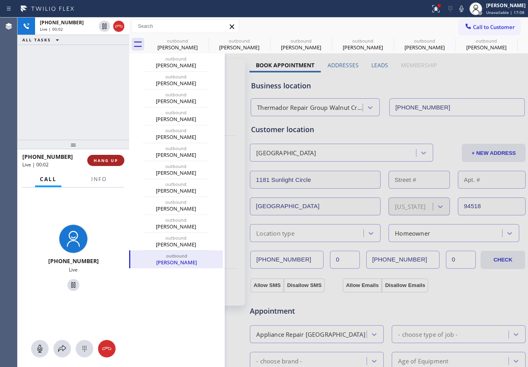
click at [110, 158] on span "HANG UP" at bounding box center [106, 161] width 24 height 6
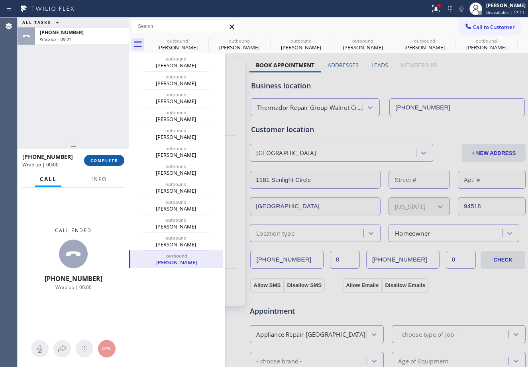
click at [110, 161] on span "COMPLETE" at bounding box center [104, 161] width 28 height 6
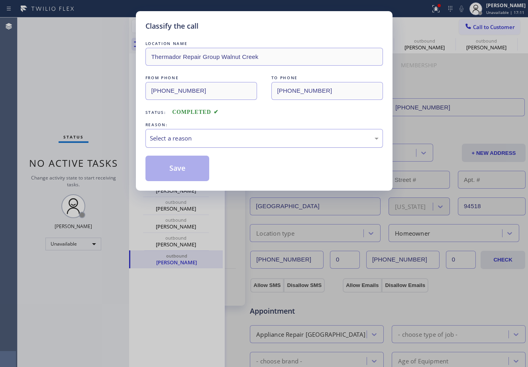
click at [222, 136] on div "Select a reason" at bounding box center [264, 138] width 229 height 9
click at [167, 171] on button "Save" at bounding box center [177, 169] width 64 height 26
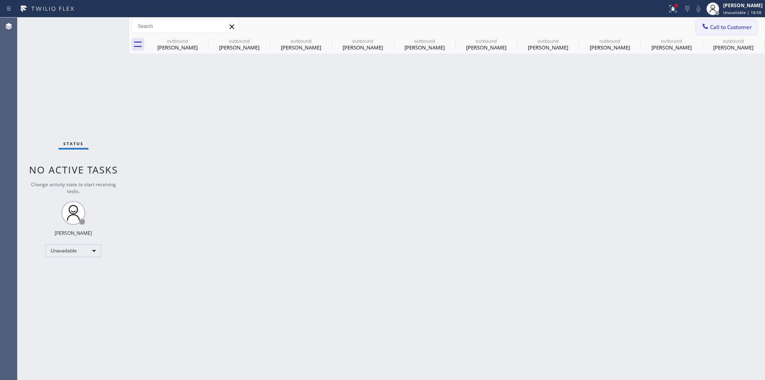
click at [739, 24] on span "Call to Customer" at bounding box center [731, 27] width 42 height 7
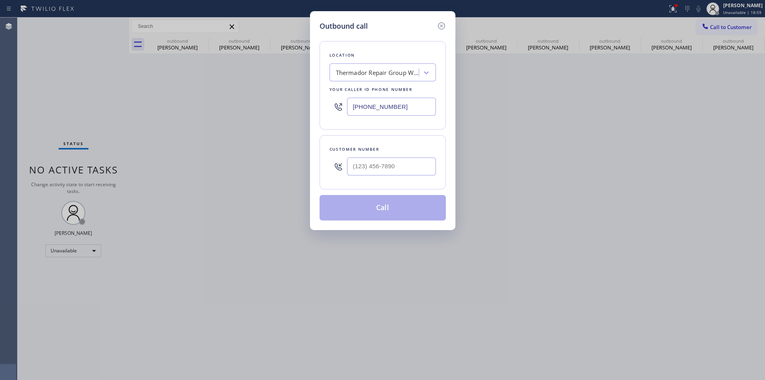
drag, startPoint x: 405, startPoint y: 108, endPoint x: 282, endPoint y: 112, distance: 122.8
click at [282, 112] on div "Outbound call Location Thermador Repair Group [GEOGRAPHIC_DATA] Your caller id …" at bounding box center [382, 190] width 765 height 380
paste input "888) 530-5723"
type input "[PHONE_NUMBER]"
click at [397, 167] on input "(___) ___-____" at bounding box center [391, 166] width 89 height 18
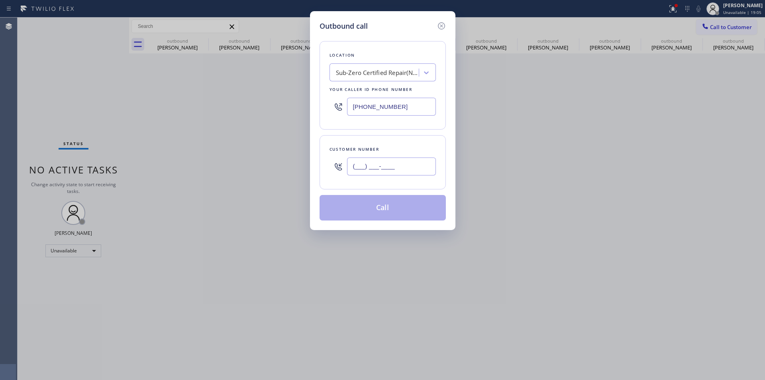
paste input "949) 683-6900"
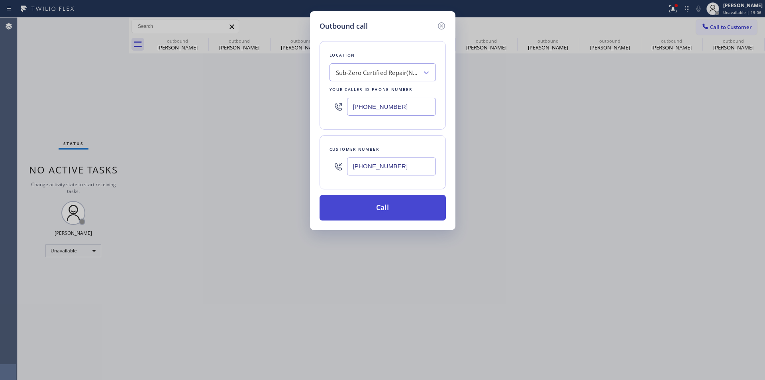
type input "[PHONE_NUMBER]"
click at [386, 212] on button "Call" at bounding box center [383, 208] width 126 height 26
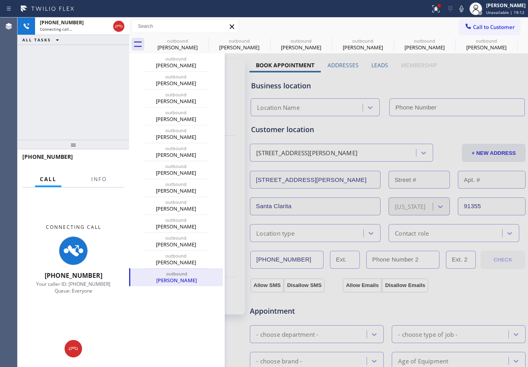
type input "[PHONE_NUMBER]"
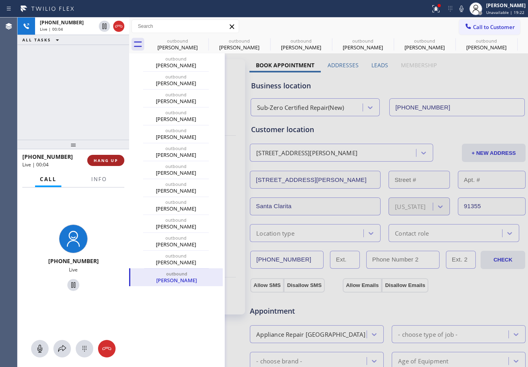
click at [100, 158] on span "HANG UP" at bounding box center [106, 161] width 24 height 6
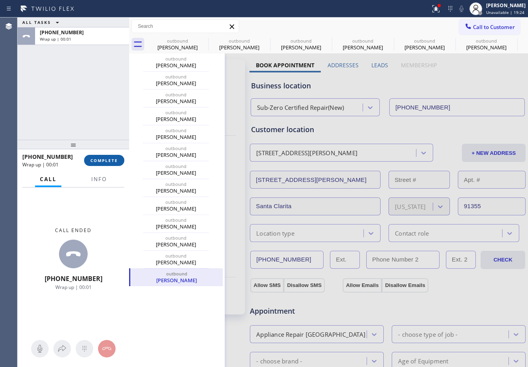
click at [93, 160] on span "COMPLETE" at bounding box center [104, 161] width 28 height 6
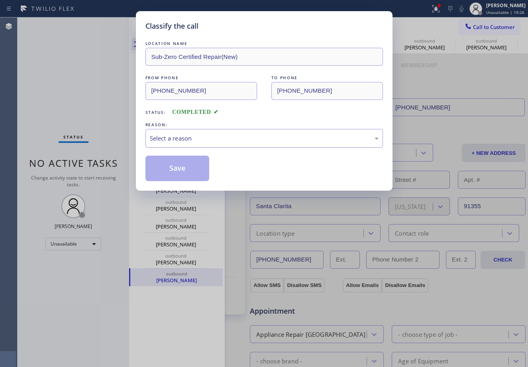
click at [208, 139] on div "Select a reason" at bounding box center [264, 138] width 229 height 9
click at [170, 170] on button "Save" at bounding box center [177, 169] width 64 height 26
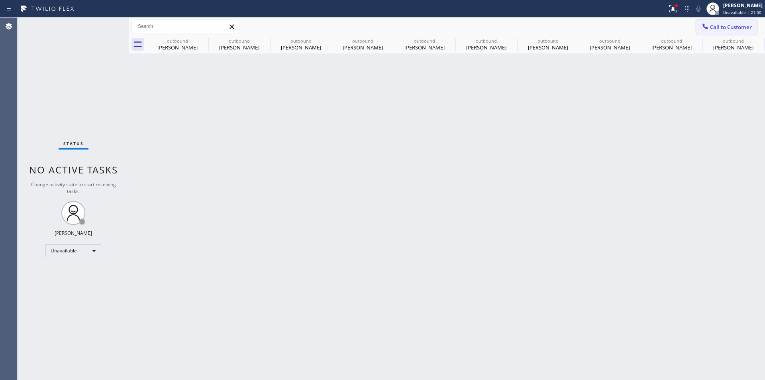
click at [739, 23] on button "Call to Customer" at bounding box center [726, 27] width 61 height 15
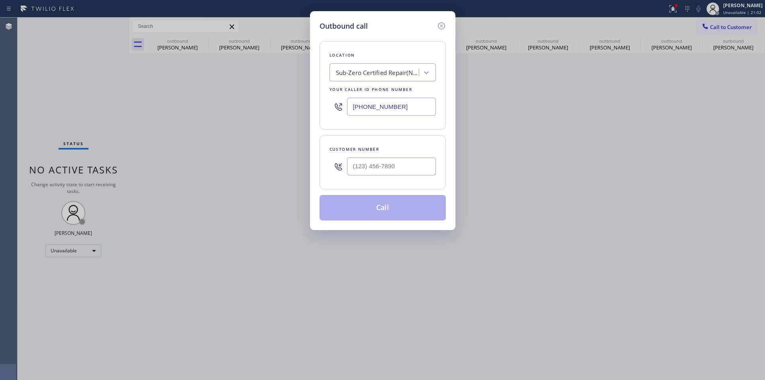
drag, startPoint x: 395, startPoint y: 106, endPoint x: 268, endPoint y: 108, distance: 126.8
click at [268, 108] on div "Outbound call Location Sub-Zero Certified Repair(New) Your caller id phone numb…" at bounding box center [382, 190] width 765 height 380
paste input "949) 239-045"
type input "[PHONE_NUMBER]"
drag, startPoint x: 406, startPoint y: 165, endPoint x: 313, endPoint y: 173, distance: 93.6
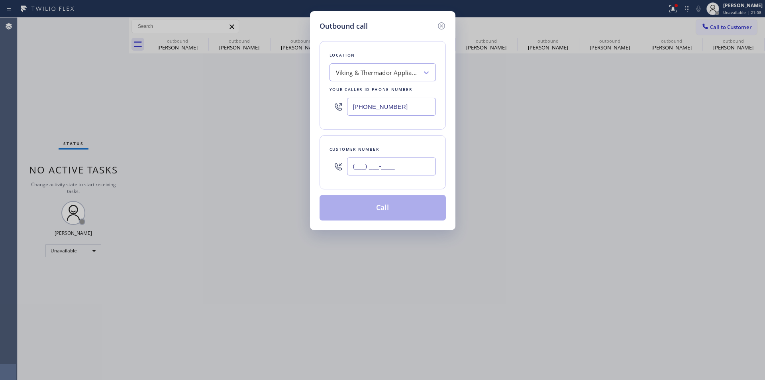
click at [313, 173] on div "Outbound call Location Viking & Thermador Appliance Repair Your caller id phone…" at bounding box center [382, 120] width 145 height 219
paste input "949) 981-4226"
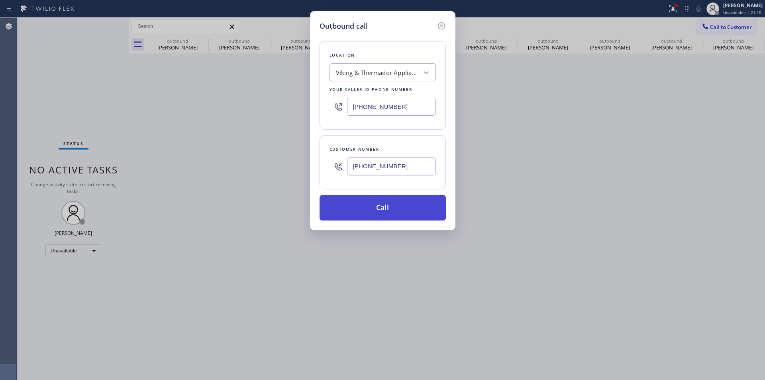
type input "[PHONE_NUMBER]"
click at [377, 212] on button "Call" at bounding box center [383, 208] width 126 height 26
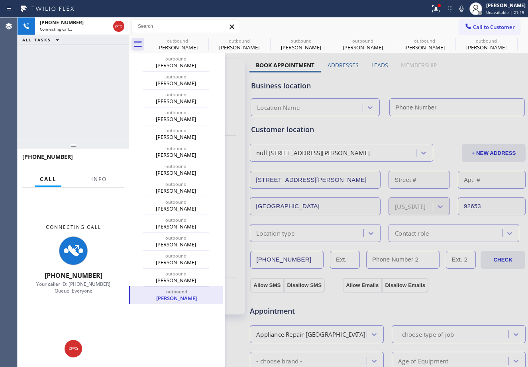
type input "[PHONE_NUMBER]"
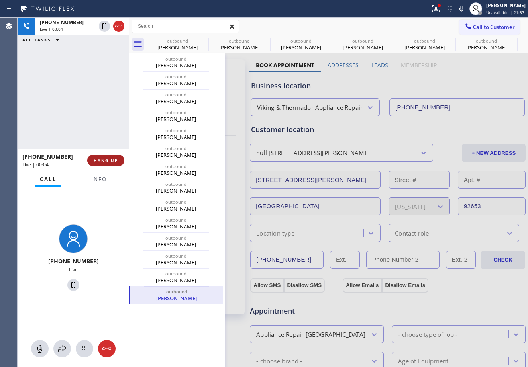
click at [97, 159] on span "HANG UP" at bounding box center [106, 161] width 24 height 6
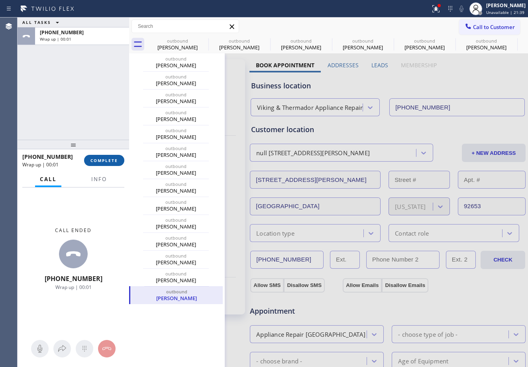
click at [107, 162] on span "COMPLETE" at bounding box center [104, 161] width 28 height 6
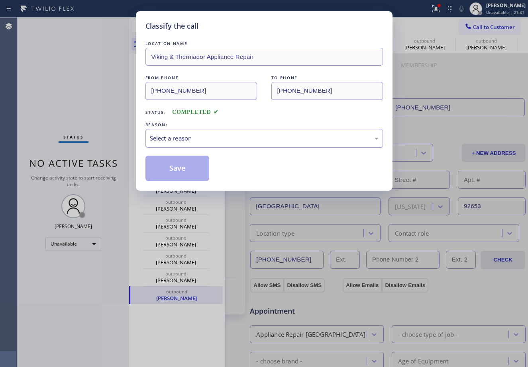
click at [220, 141] on div "Select a reason" at bounding box center [264, 138] width 229 height 9
click at [194, 165] on button "Save" at bounding box center [177, 169] width 64 height 26
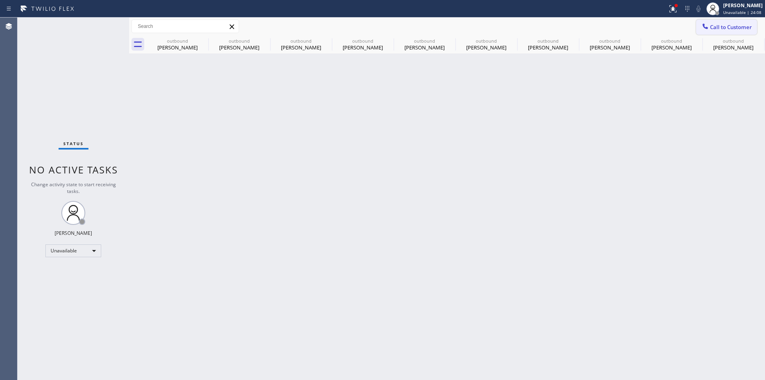
click at [718, 27] on span "Call to Customer" at bounding box center [731, 27] width 42 height 7
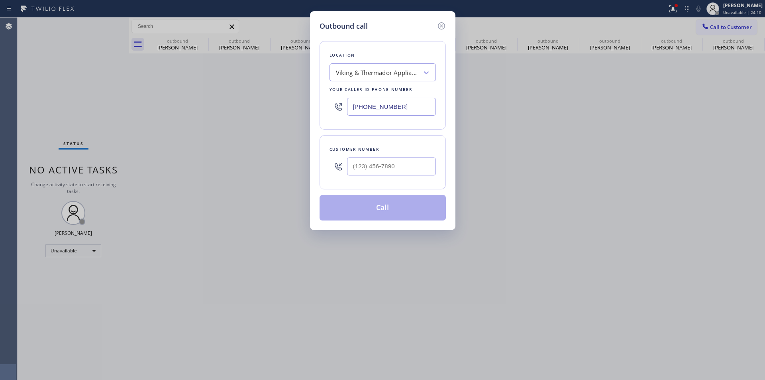
drag, startPoint x: 417, startPoint y: 107, endPoint x: 287, endPoint y: 102, distance: 129.6
click at [287, 102] on div "Outbound call Location Viking & Thermador Appliance Repair Your caller id phone…" at bounding box center [382, 190] width 765 height 380
paste input "424) 393-2814"
type input "[PHONE_NUMBER]"
click at [401, 170] on input "(___) ___-____" at bounding box center [391, 166] width 89 height 18
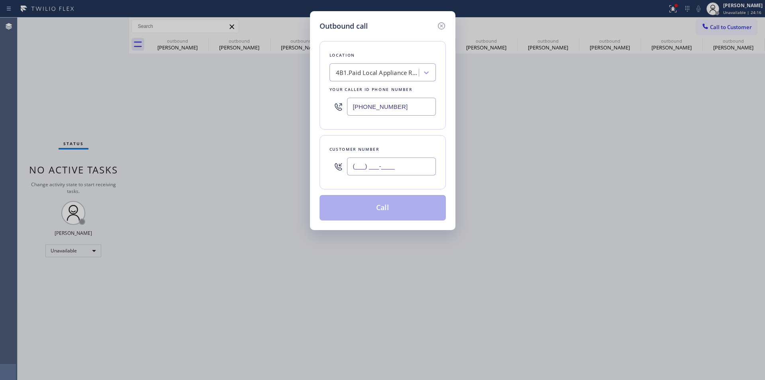
paste input "818) 687-3033"
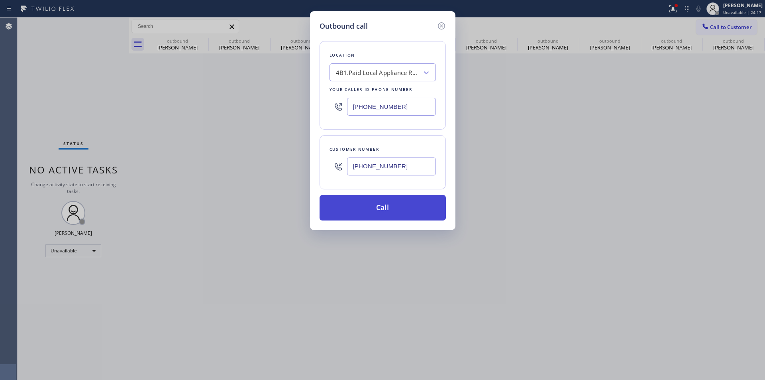
type input "[PHONE_NUMBER]"
click at [392, 207] on button "Call" at bounding box center [383, 208] width 126 height 26
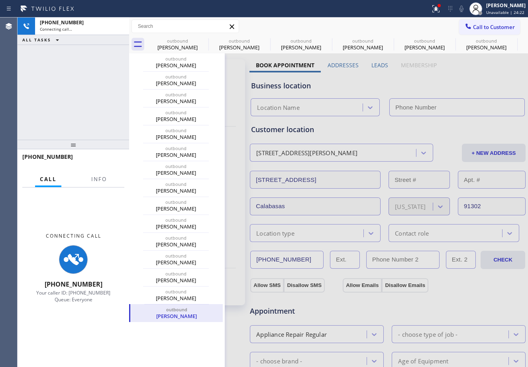
type input "[PHONE_NUMBER]"
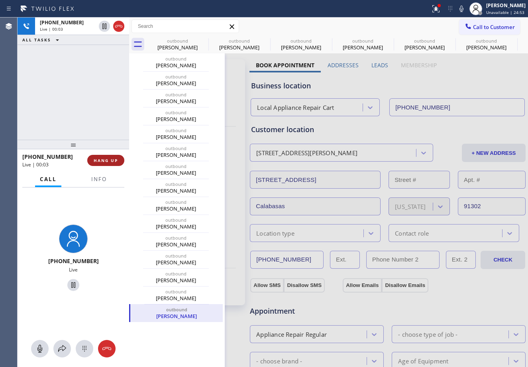
click at [101, 160] on span "HANG UP" at bounding box center [106, 161] width 24 height 6
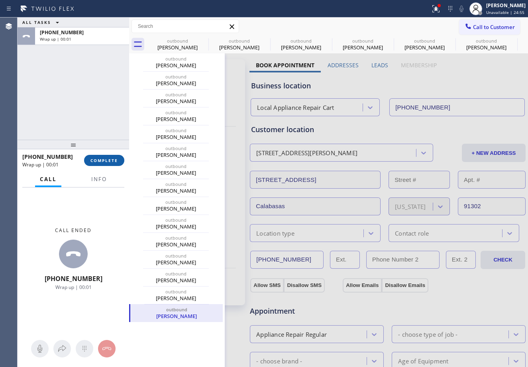
click at [97, 161] on span "COMPLETE" at bounding box center [104, 161] width 28 height 6
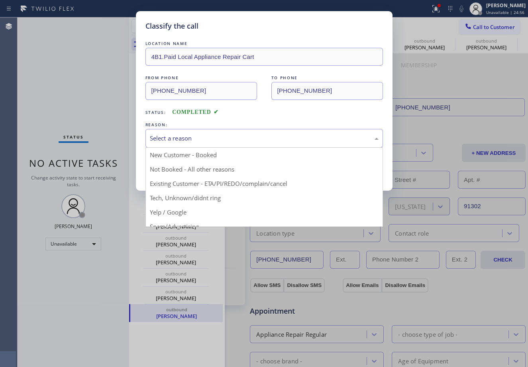
click at [222, 137] on div "Select a reason" at bounding box center [264, 138] width 229 height 9
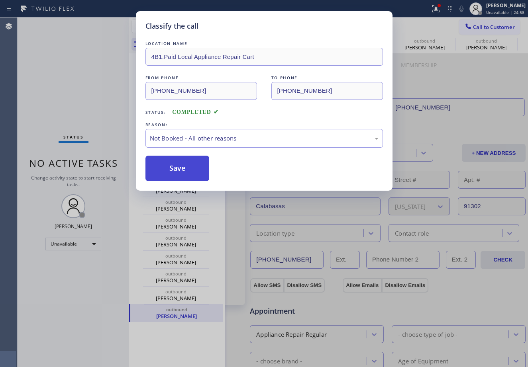
click at [186, 166] on button "Save" at bounding box center [177, 169] width 64 height 26
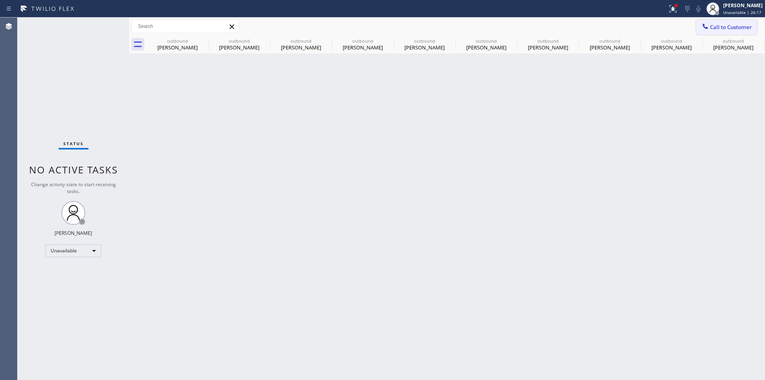
click at [735, 23] on button "Call to Customer" at bounding box center [726, 27] width 61 height 15
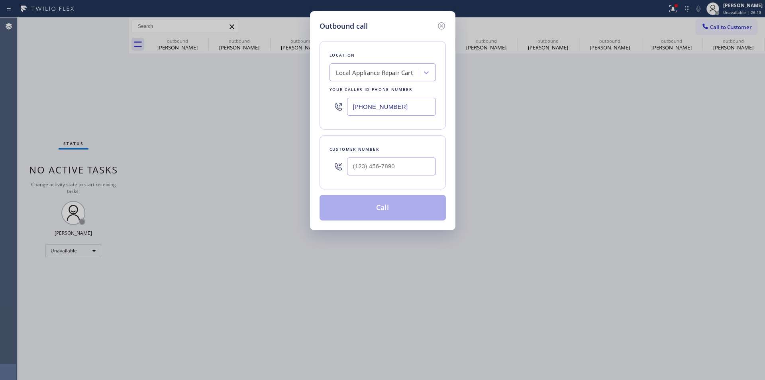
drag, startPoint x: 403, startPoint y: 106, endPoint x: 324, endPoint y: 105, distance: 79.3
click at [324, 105] on div "Location Local Appliance Repair Cart Your caller id phone number [PHONE_NUMBER]" at bounding box center [383, 85] width 126 height 88
paste input "949) 649-4881"
type input "[PHONE_NUMBER]"
click at [407, 168] on input "(___) ___-____" at bounding box center [391, 166] width 89 height 18
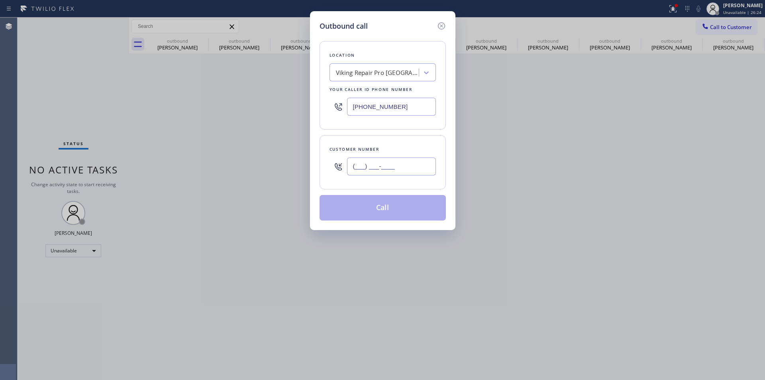
paste input "310) 738-9949"
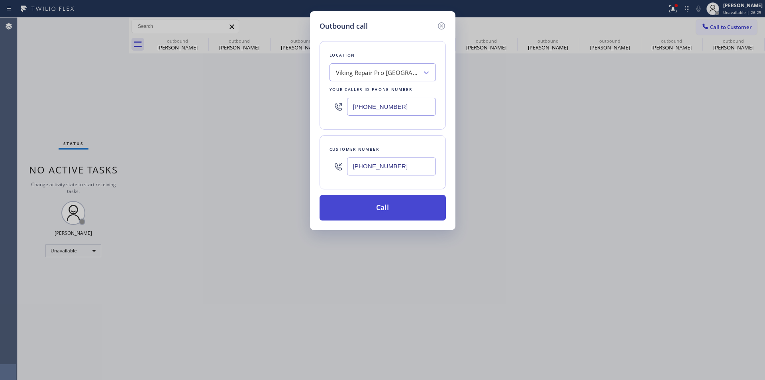
type input "[PHONE_NUMBER]"
click at [388, 212] on button "Call" at bounding box center [383, 208] width 126 height 26
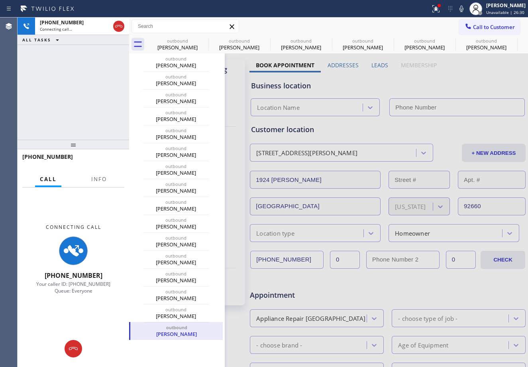
type input "[PHONE_NUMBER]"
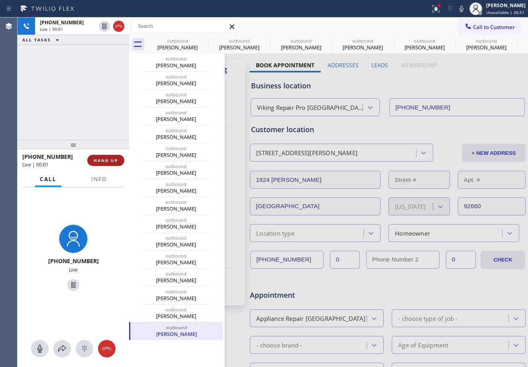
click at [104, 165] on button "HANG UP" at bounding box center [105, 160] width 37 height 11
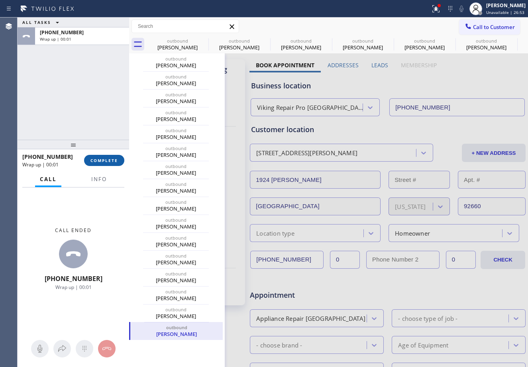
click at [111, 157] on button "COMPLETE" at bounding box center [104, 160] width 40 height 11
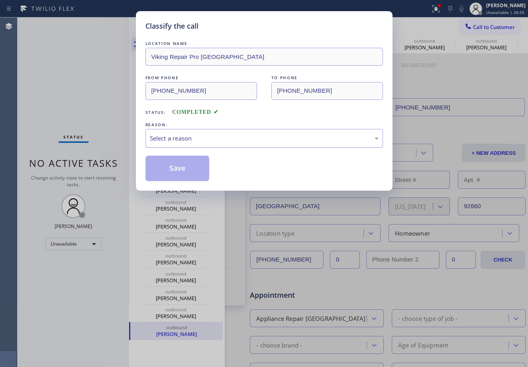
click at [223, 130] on div "Select a reason" at bounding box center [264, 138] width 238 height 19
click at [170, 168] on button "Save" at bounding box center [177, 169] width 64 height 26
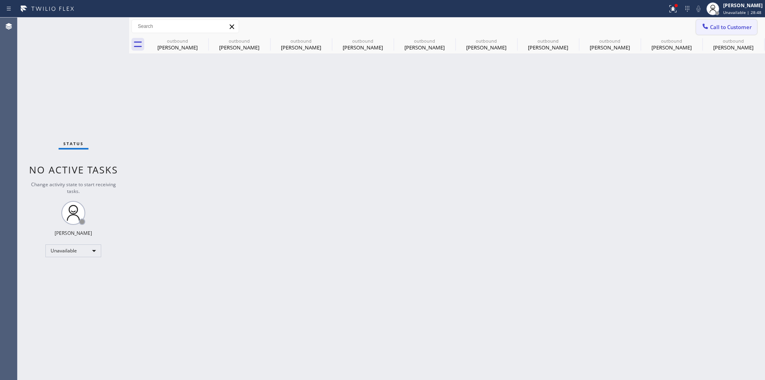
click at [742, 27] on span "Call to Customer" at bounding box center [731, 27] width 42 height 7
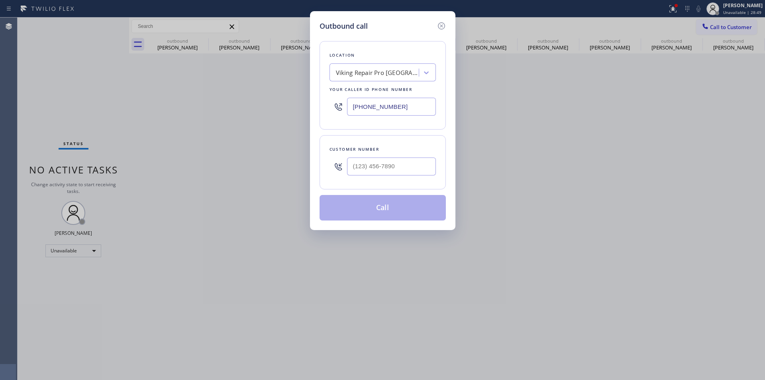
drag, startPoint x: 414, startPoint y: 108, endPoint x: 323, endPoint y: 110, distance: 91.3
click at [323, 110] on div "Location Viking Repair Pro [GEOGRAPHIC_DATA] Your caller id phone number [PHONE…" at bounding box center [383, 85] width 126 height 88
paste input "855) 731-4952"
type input "[PHONE_NUMBER]"
click at [411, 161] on input "(___) ___-____" at bounding box center [391, 166] width 89 height 18
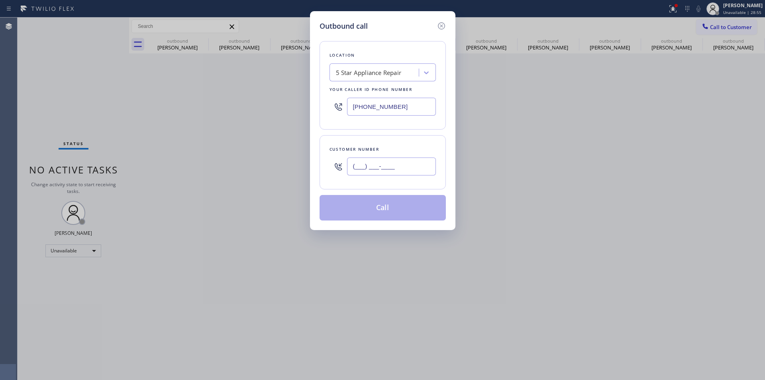
paste input "562) 715-8630"
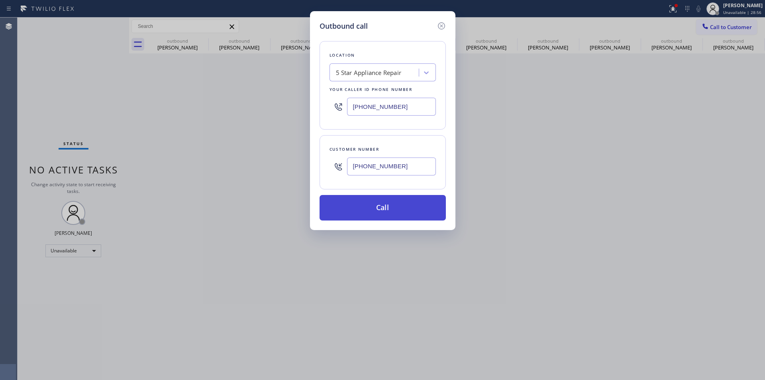
type input "[PHONE_NUMBER]"
click at [401, 207] on button "Call" at bounding box center [383, 208] width 126 height 26
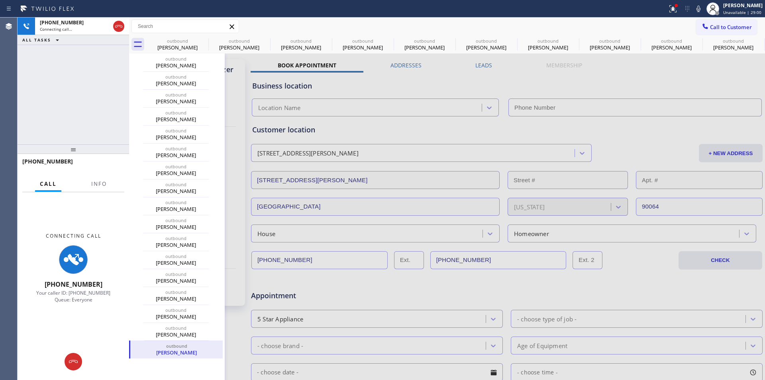
type input "[PHONE_NUMBER]"
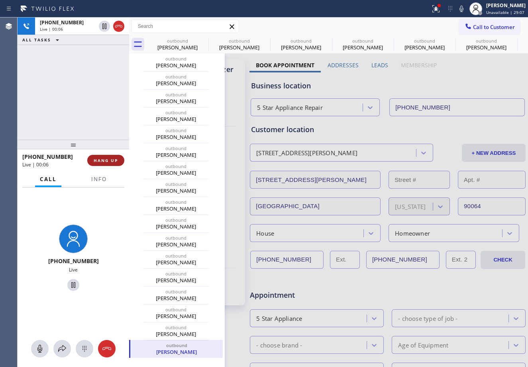
drag, startPoint x: 100, startPoint y: 163, endPoint x: 93, endPoint y: 160, distance: 7.9
click at [100, 163] on span "HANG UP" at bounding box center [106, 161] width 24 height 6
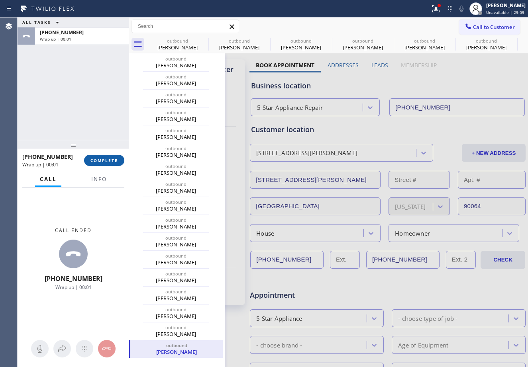
click at [113, 162] on span "COMPLETE" at bounding box center [104, 161] width 28 height 6
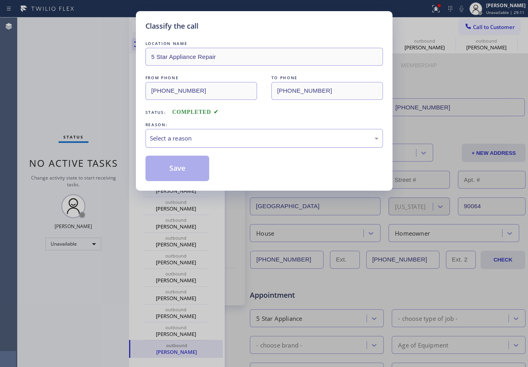
click at [243, 141] on div "Select a reason" at bounding box center [264, 138] width 229 height 9
click at [181, 171] on button "Save" at bounding box center [177, 169] width 64 height 26
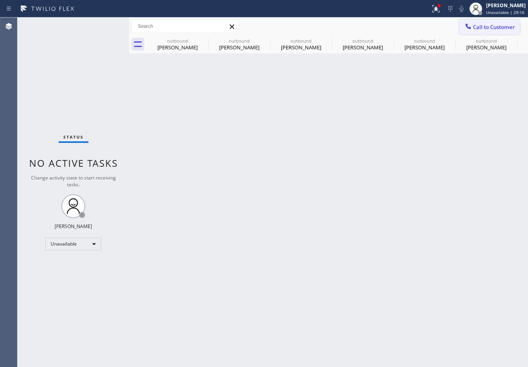
click at [483, 24] on span "Call to Customer" at bounding box center [494, 27] width 42 height 7
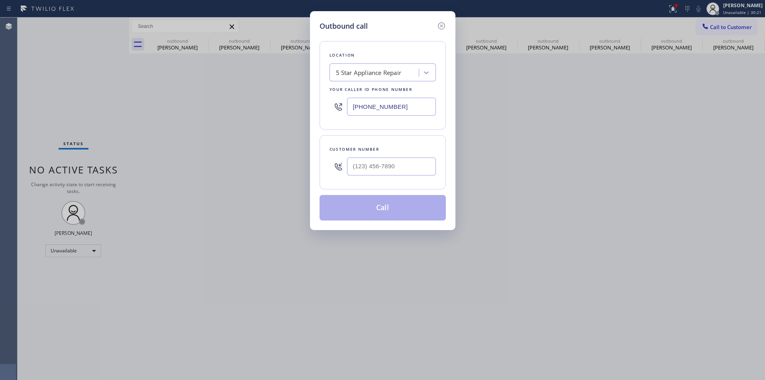
drag, startPoint x: 400, startPoint y: 110, endPoint x: 259, endPoint y: 104, distance: 140.4
click at [259, 104] on div "Outbound call Location 5 Star Appliance Repair Your caller id phone number [PHO…" at bounding box center [382, 190] width 765 height 380
paste input "666-9755"
type input "[PHONE_NUMBER]"
click at [411, 166] on input "(___) ___-____" at bounding box center [391, 166] width 89 height 18
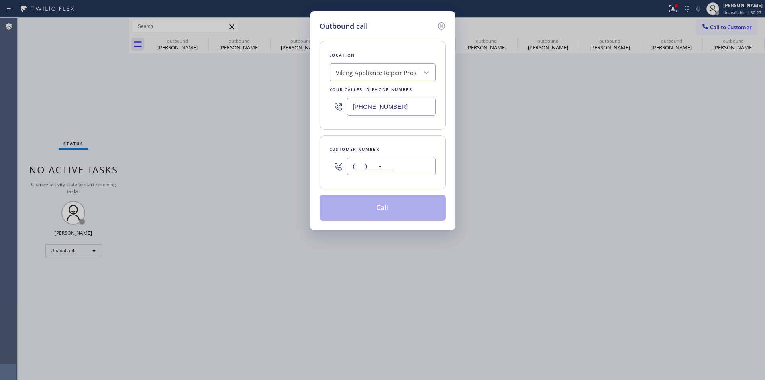
paste input "206) 963-6314"
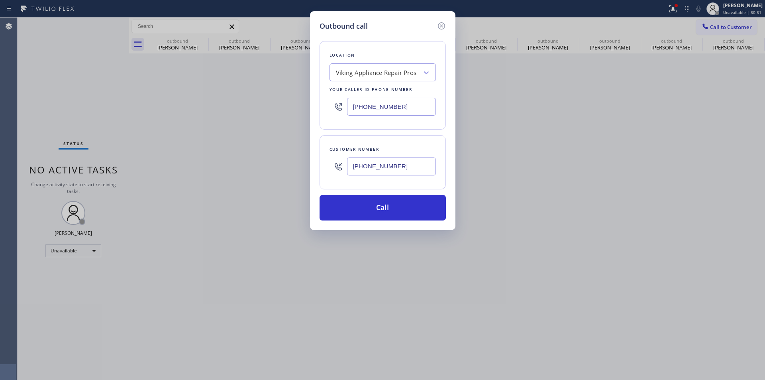
type input "[PHONE_NUMBER]"
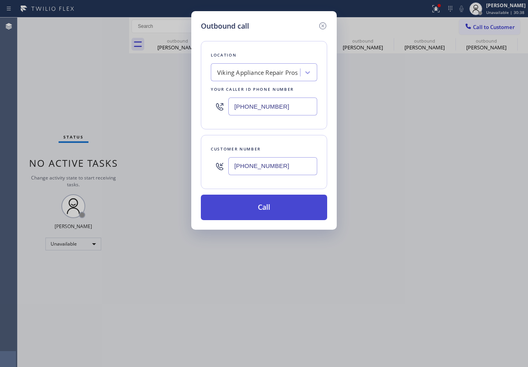
click at [270, 216] on button "Call" at bounding box center [264, 208] width 126 height 26
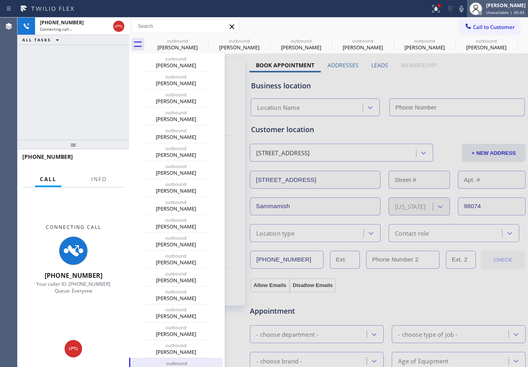
type input "[PHONE_NUMBER]"
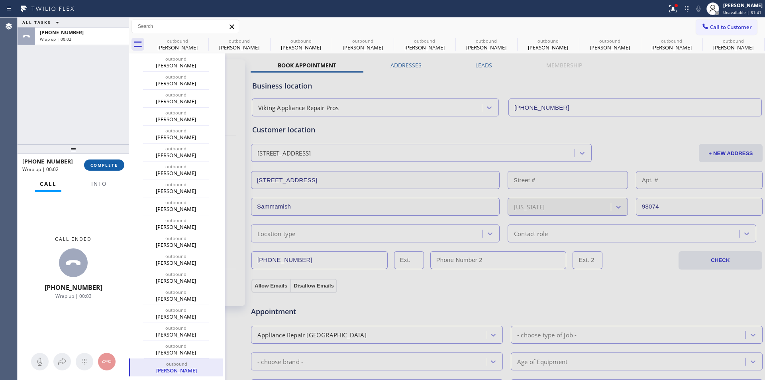
click at [110, 163] on span "COMPLETE" at bounding box center [104, 165] width 28 height 6
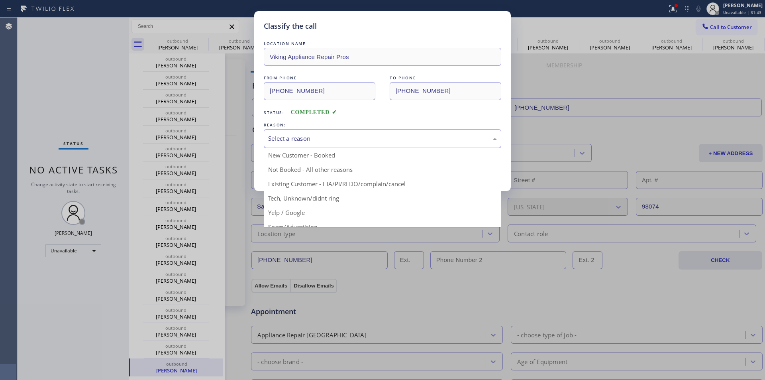
click at [361, 133] on div "Select a reason" at bounding box center [383, 138] width 238 height 19
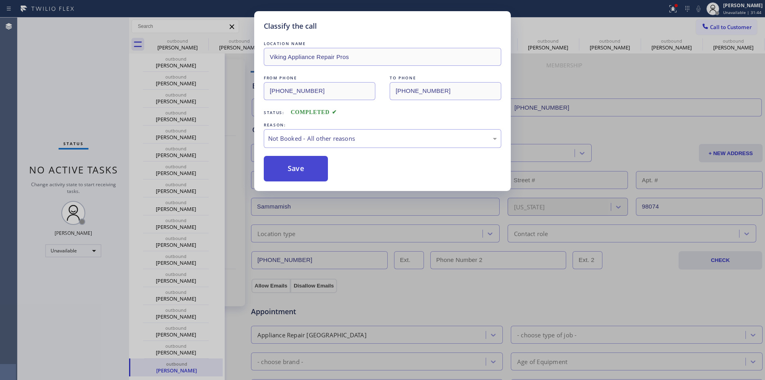
click at [295, 169] on button "Save" at bounding box center [296, 169] width 64 height 26
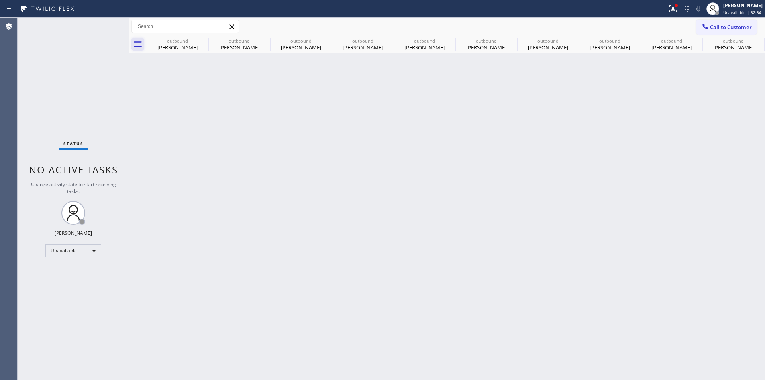
click at [136, 42] on icon at bounding box center [138, 44] width 8 height 6
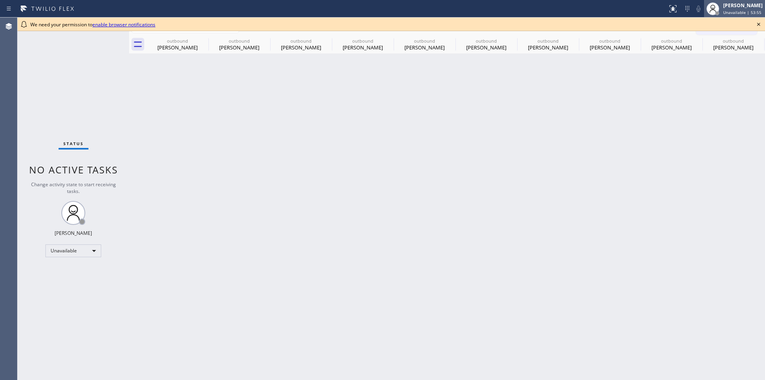
click at [723, 11] on span "Unavailable | 53:55" at bounding box center [742, 13] width 38 height 6
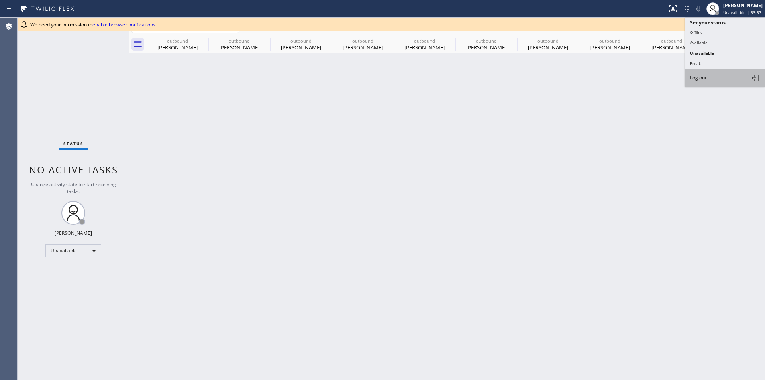
click at [702, 81] on span "Log out" at bounding box center [698, 77] width 16 height 7
